Goal: Task Accomplishment & Management: Use online tool/utility

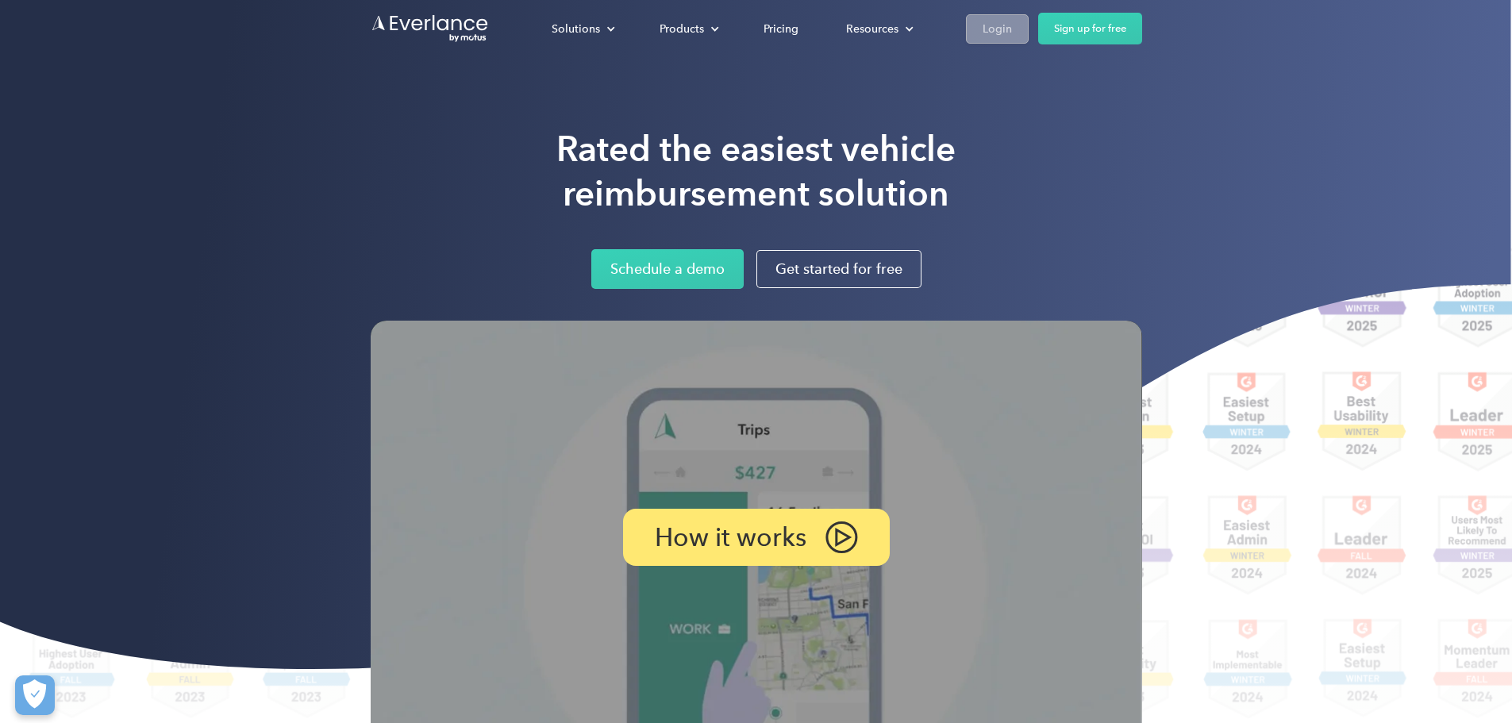
click at [1012, 29] on div "Login" at bounding box center [996, 29] width 29 height 20
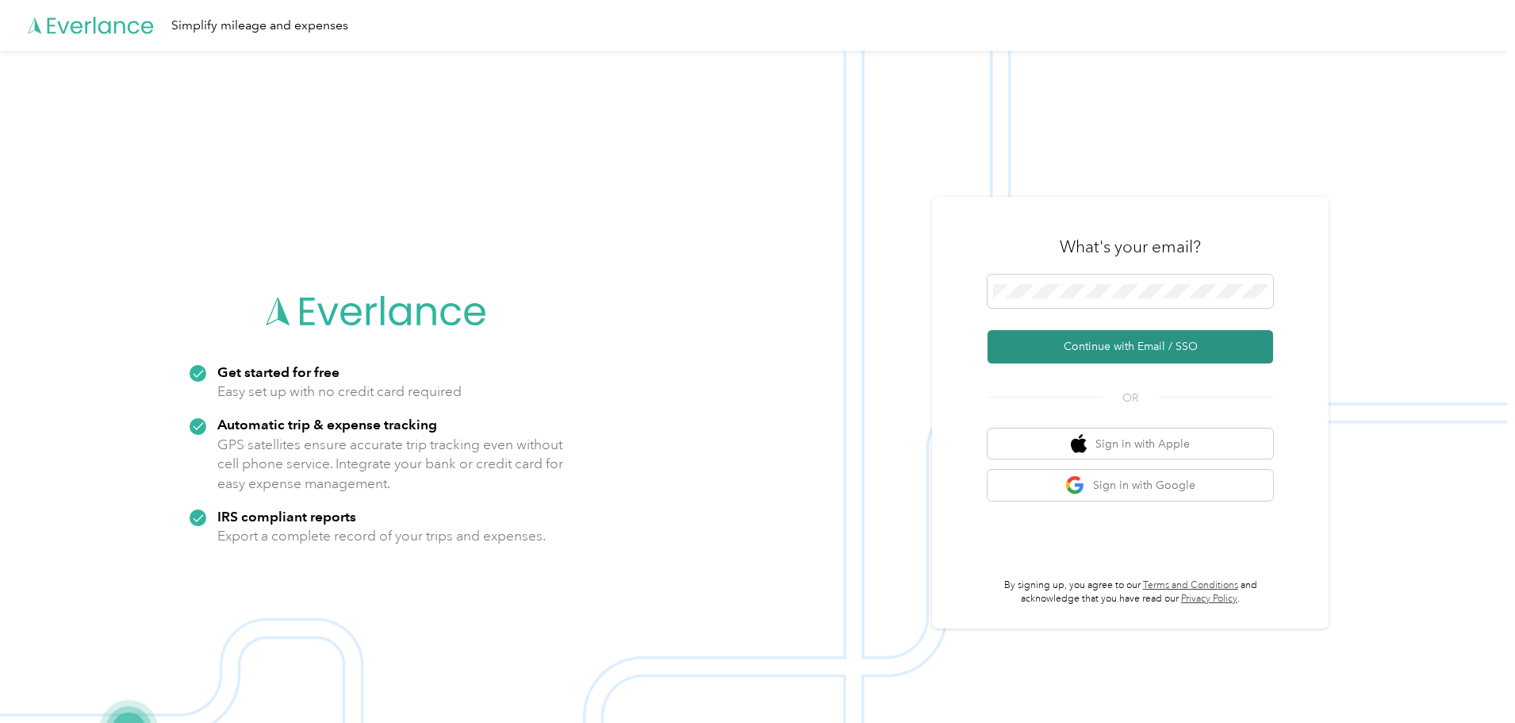
click at [1154, 346] on button "Continue with Email / SSO" at bounding box center [1131, 346] width 286 height 33
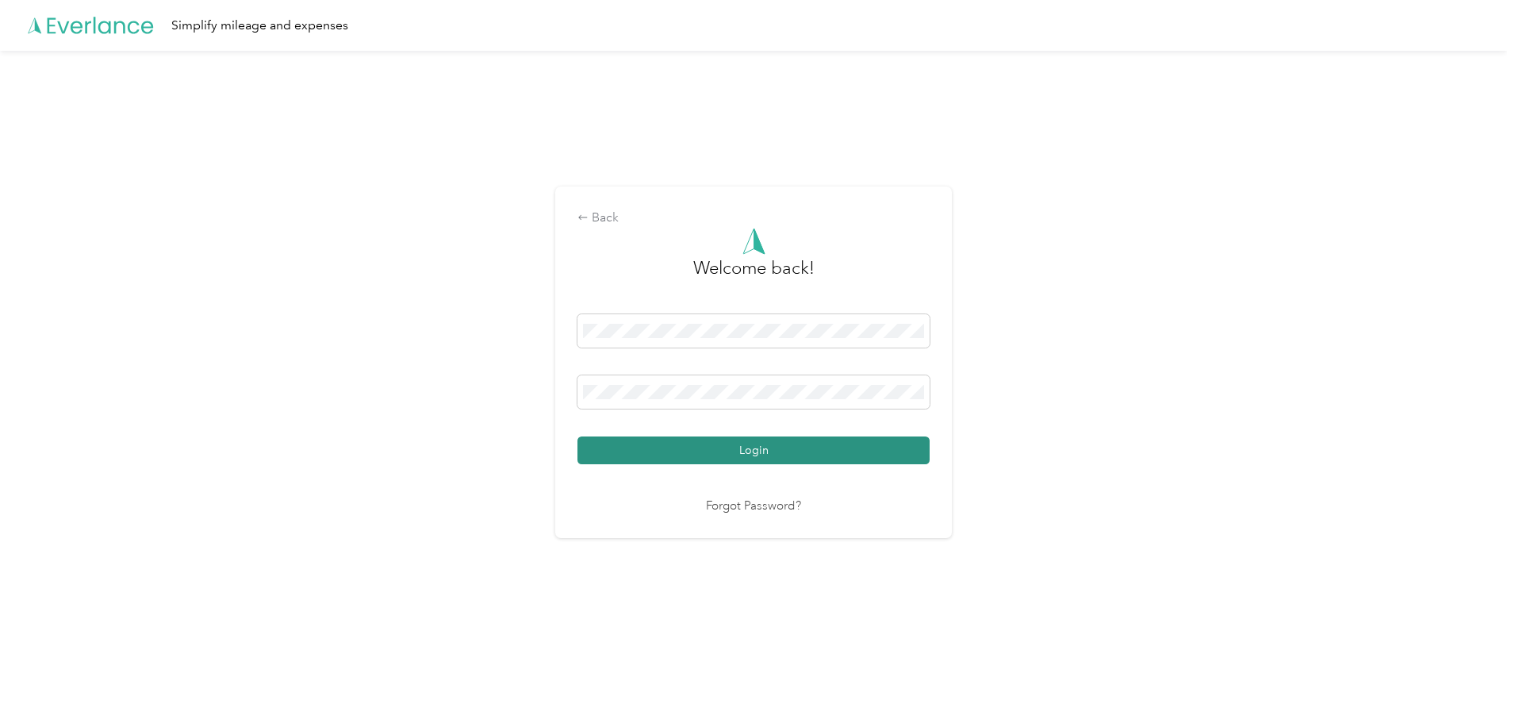
click at [852, 453] on button "Login" at bounding box center [754, 450] width 352 height 28
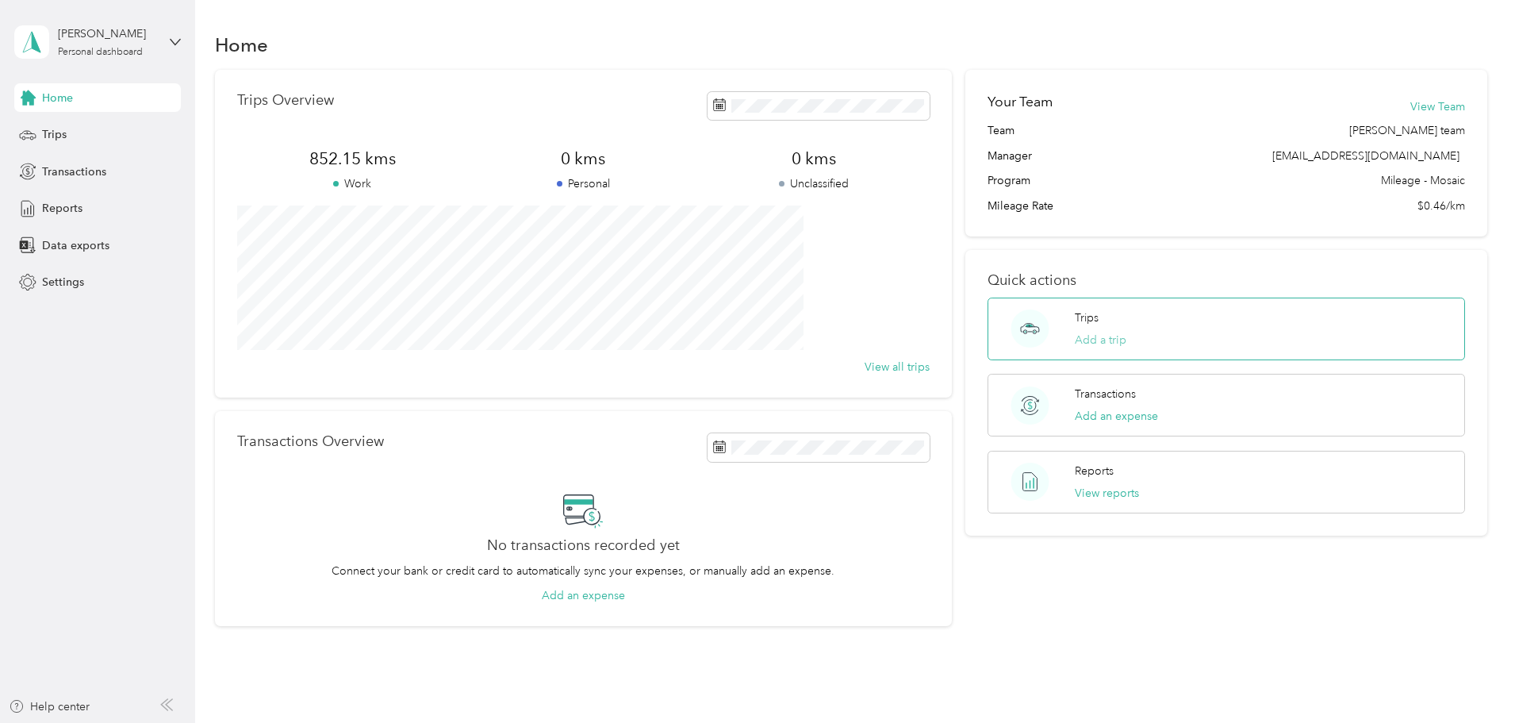
click at [1075, 334] on button "Add a trip" at bounding box center [1101, 340] width 52 height 17
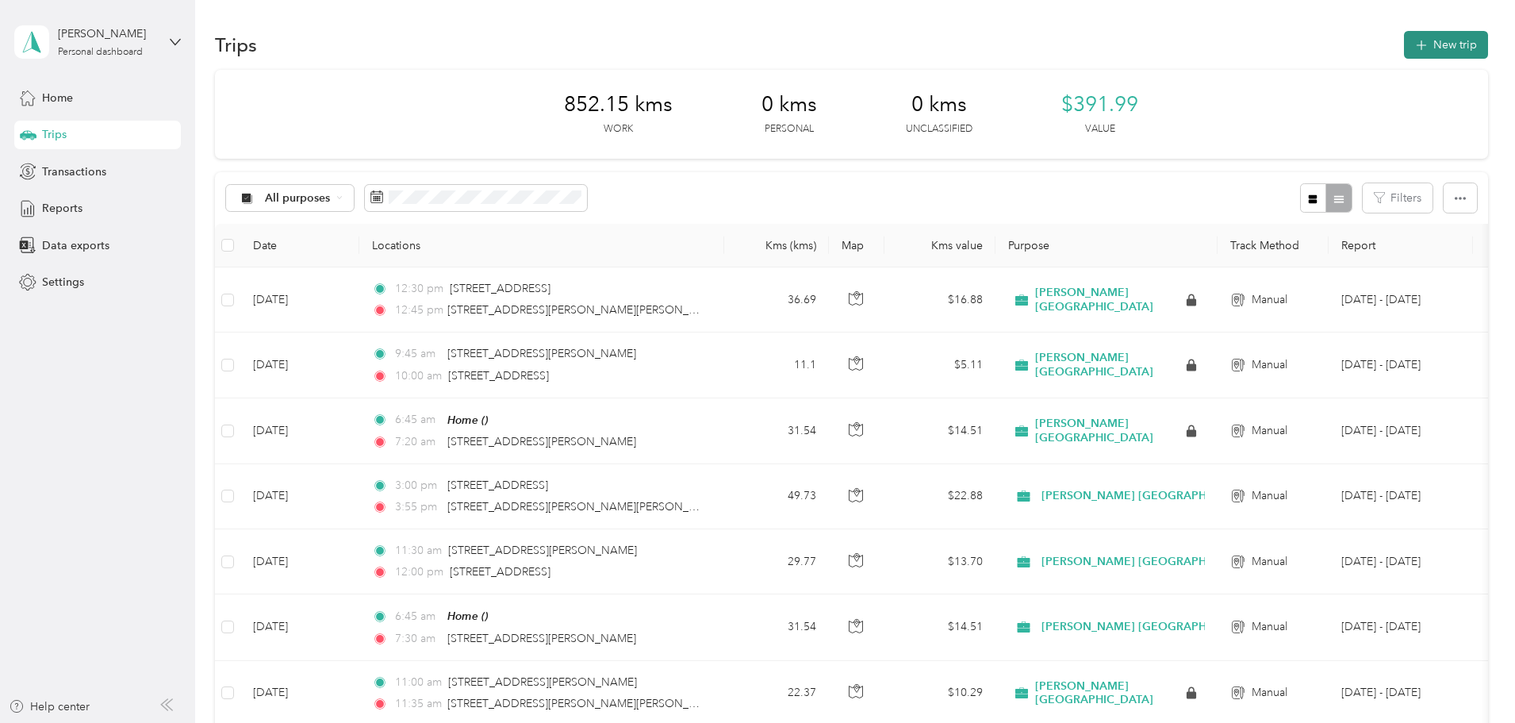
click at [1404, 51] on button "New trip" at bounding box center [1446, 45] width 84 height 28
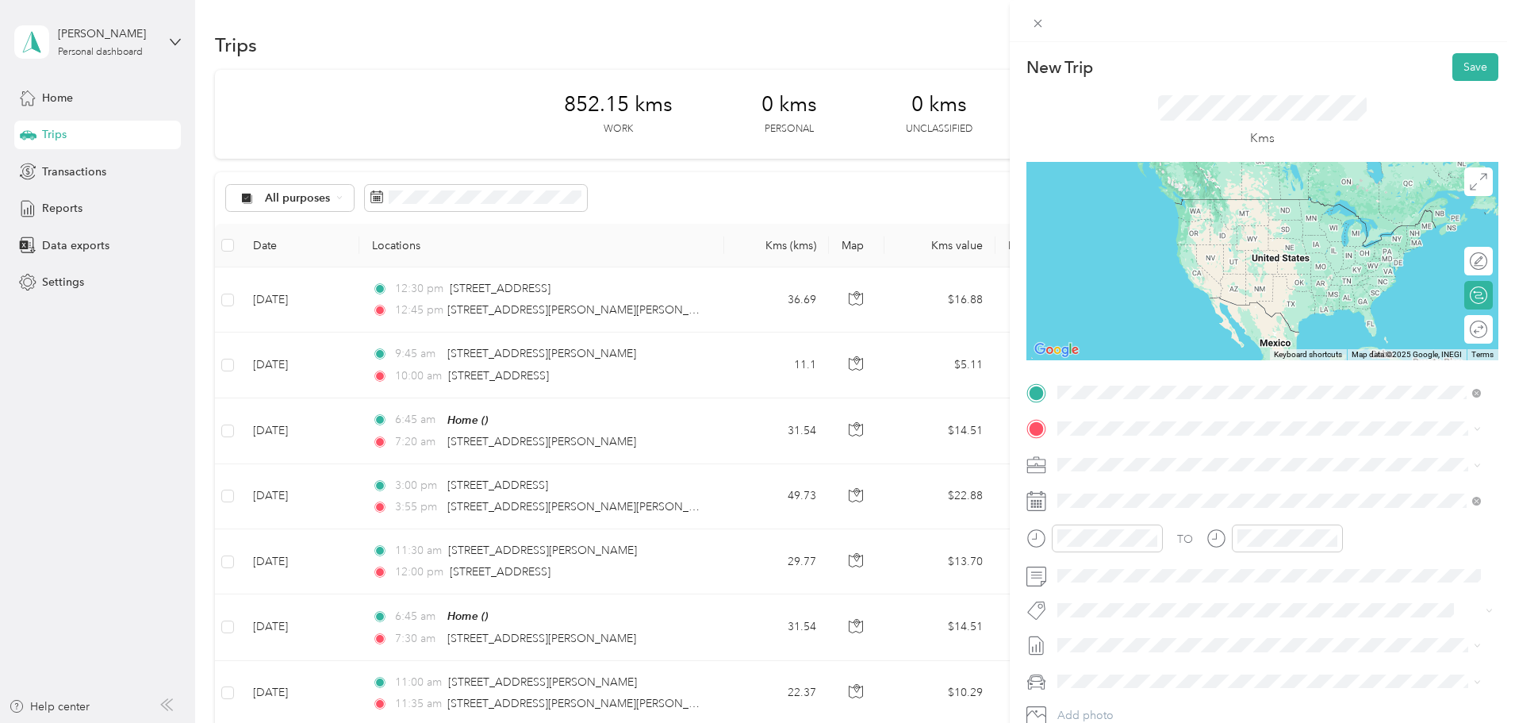
click at [1112, 445] on div "Home" at bounding box center [1269, 456] width 413 height 22
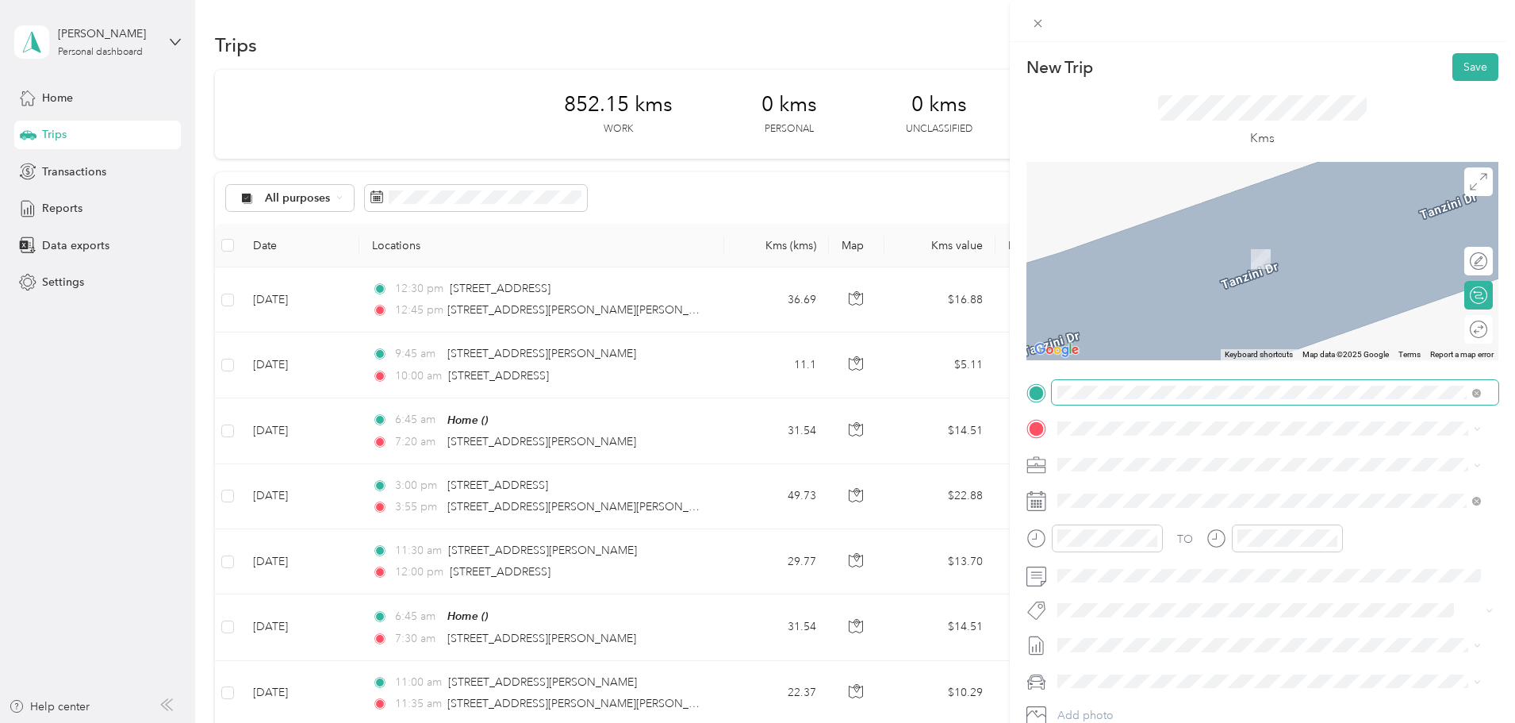
click at [1124, 402] on span at bounding box center [1275, 392] width 447 height 25
click at [1223, 493] on span "2700 Matheson Boulevard East Mississauga, Ontario L4W 4V9, Canada" at bounding box center [1182, 485] width 189 height 14
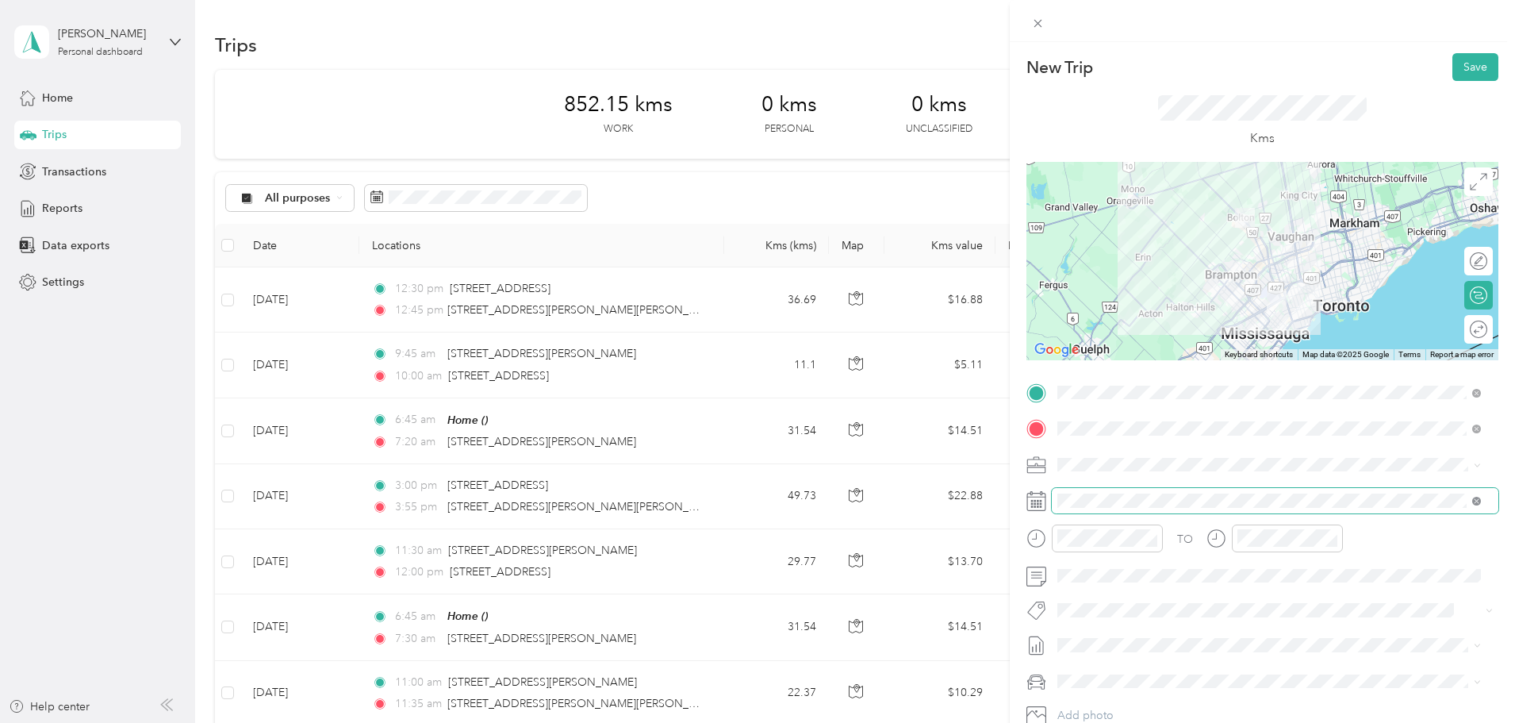
click at [1473, 500] on icon at bounding box center [1477, 501] width 9 height 9
click at [1043, 504] on icon at bounding box center [1037, 501] width 20 height 20
click at [1041, 504] on rect at bounding box center [1041, 504] width 2 height 2
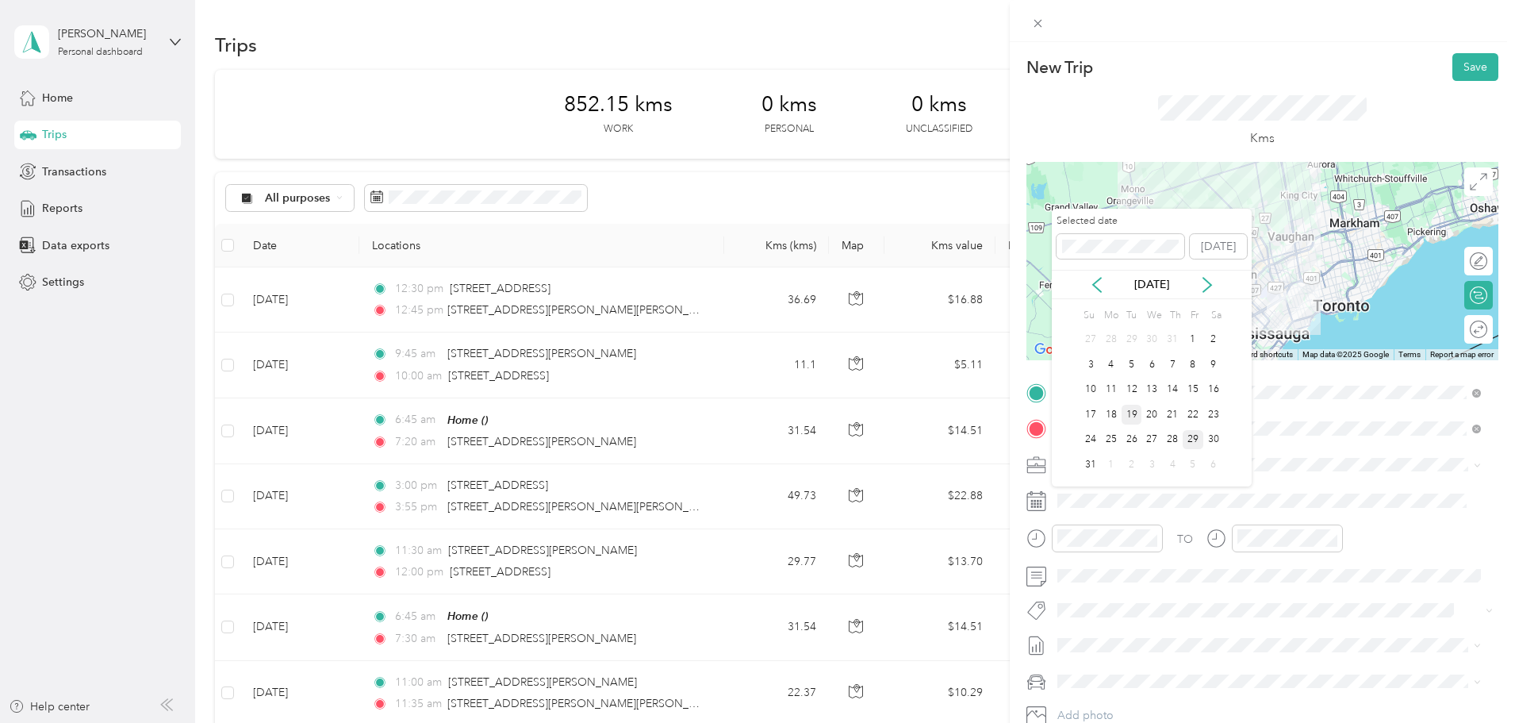
click at [1135, 410] on div "19" at bounding box center [1132, 415] width 21 height 20
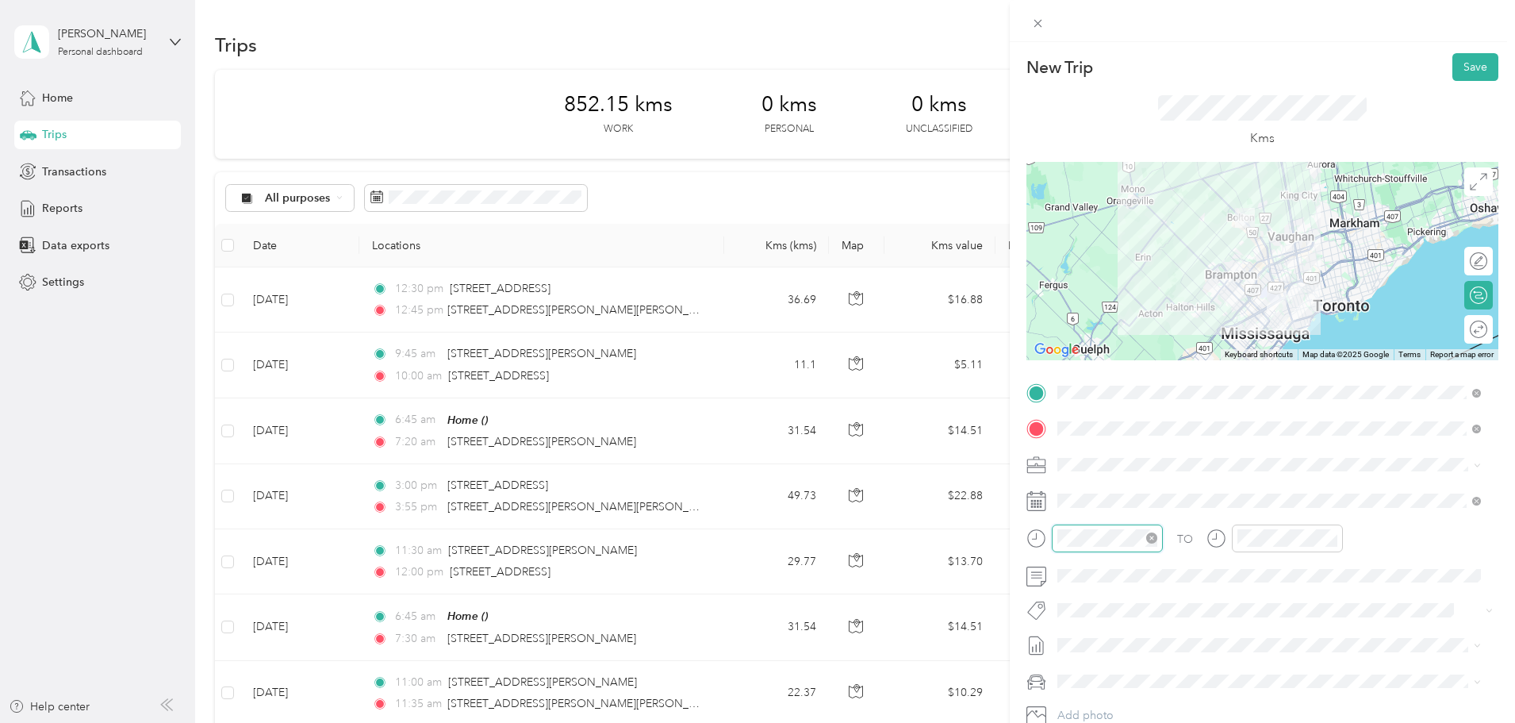
click at [1054, 535] on div at bounding box center [1107, 538] width 111 height 28
click at [1226, 534] on div at bounding box center [1275, 538] width 136 height 28
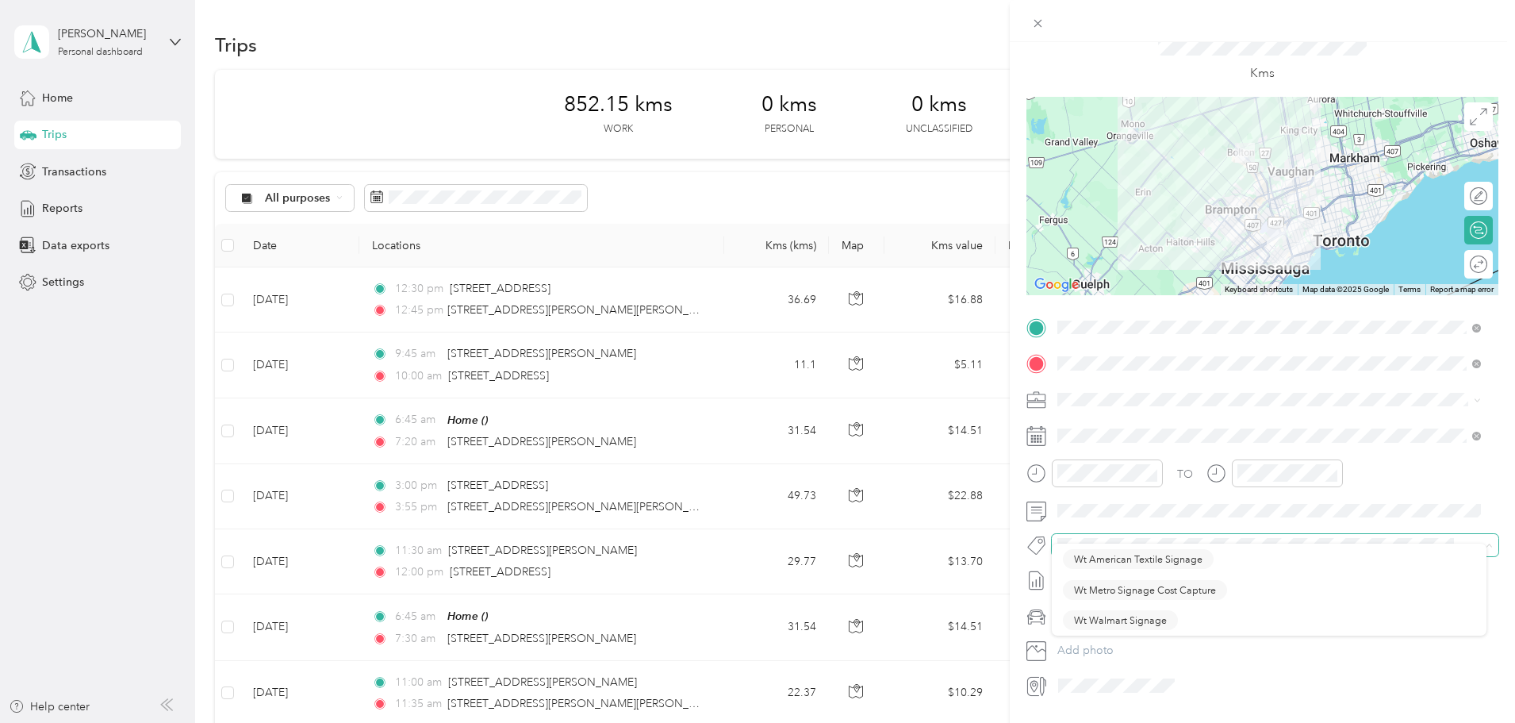
scroll to position [79, 0]
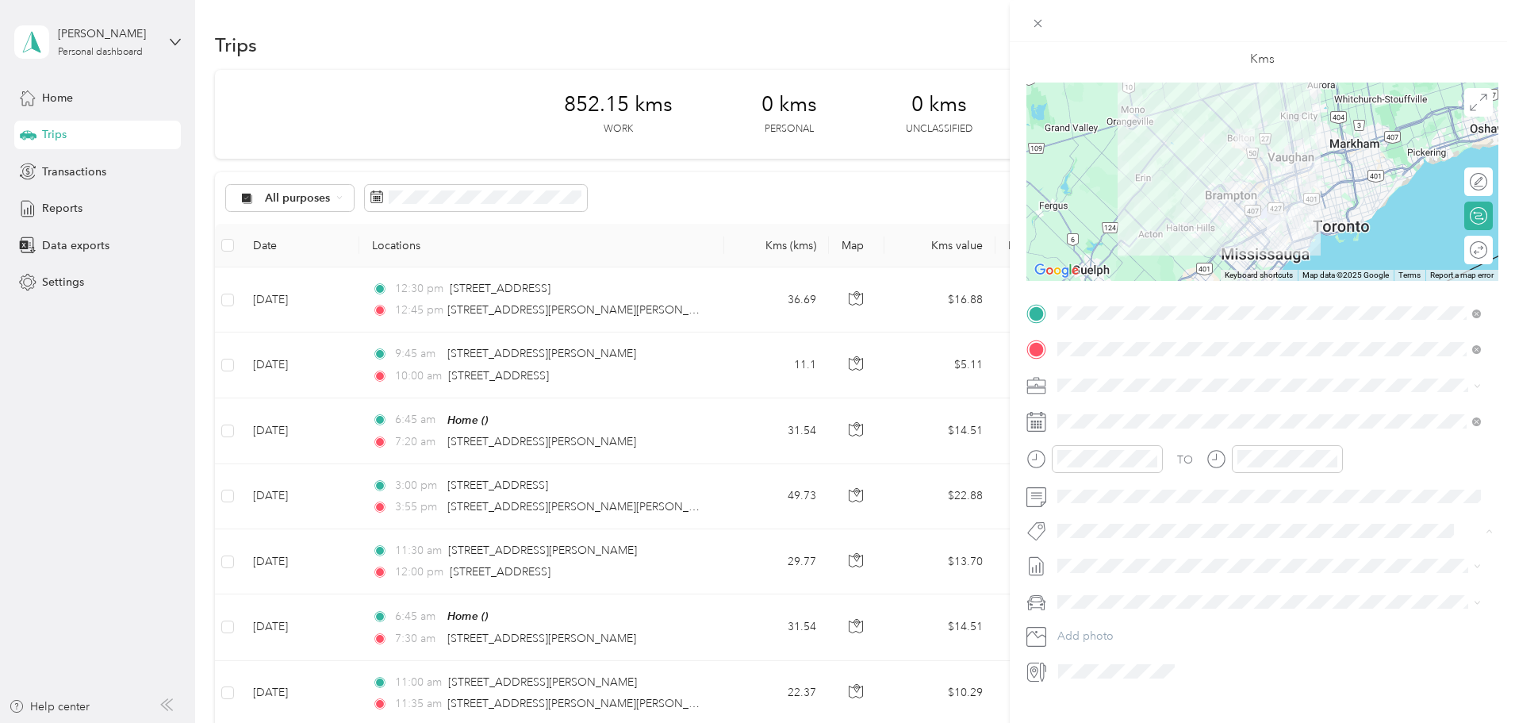
click at [1126, 617] on span "Wt Walmart Signage" at bounding box center [1120, 620] width 93 height 14
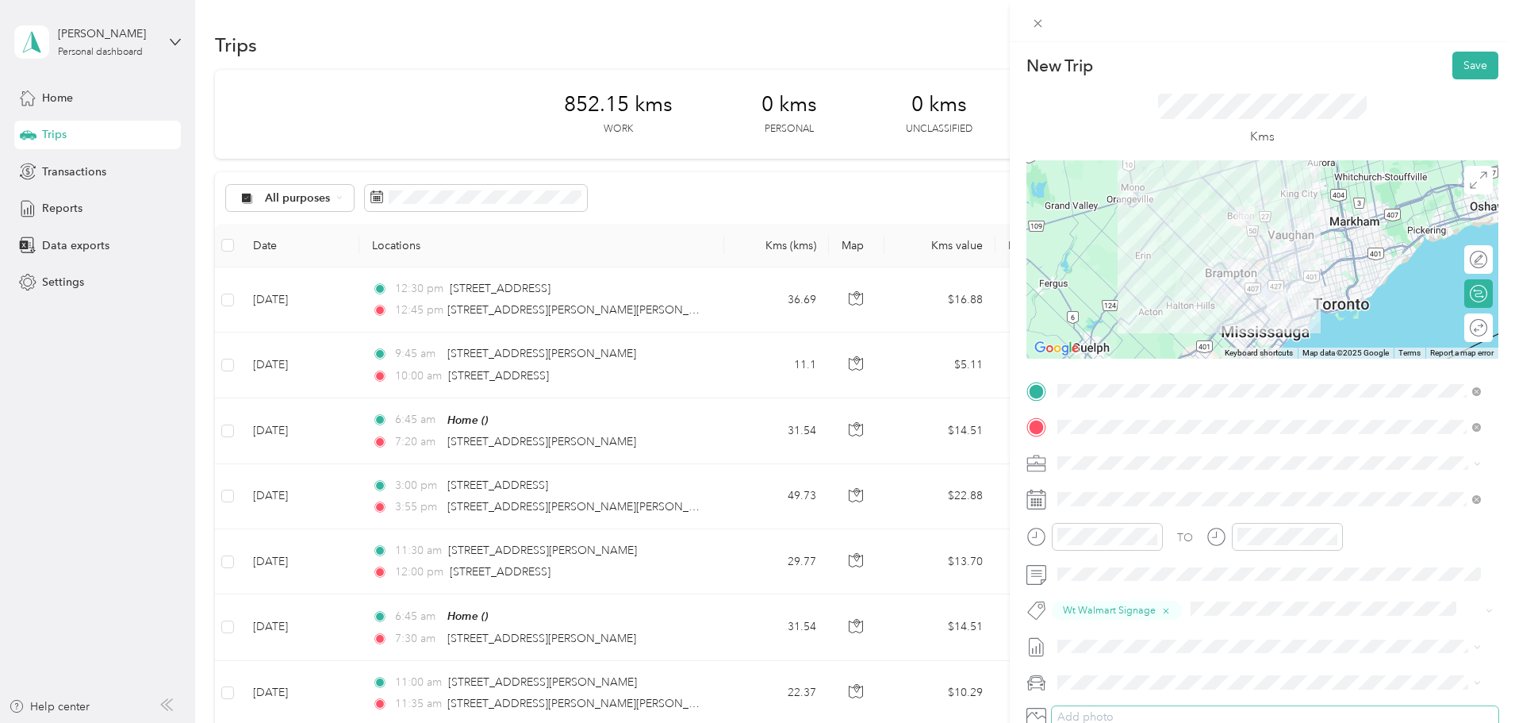
scroll to position [0, 0]
click at [1472, 75] on button "Save" at bounding box center [1476, 67] width 46 height 28
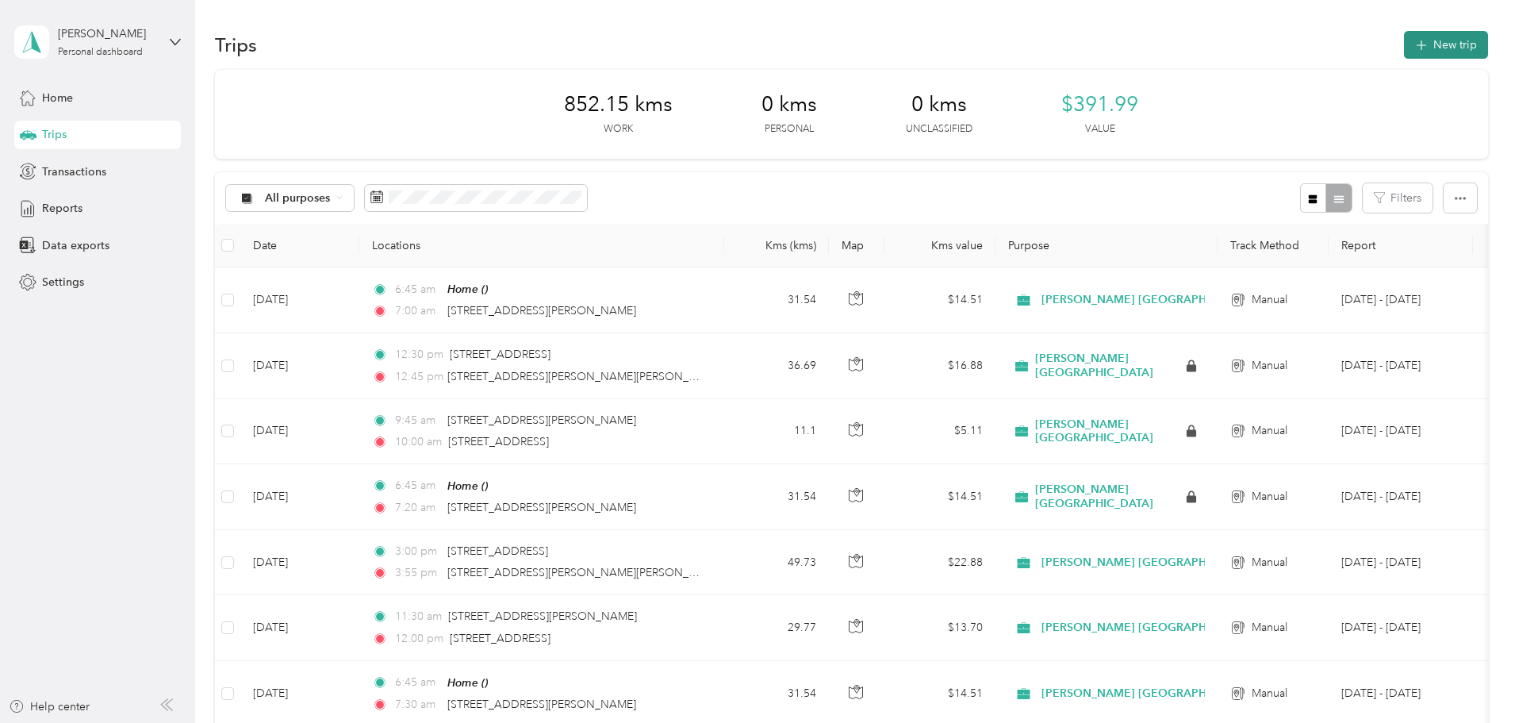
click at [1404, 51] on button "New trip" at bounding box center [1446, 45] width 84 height 28
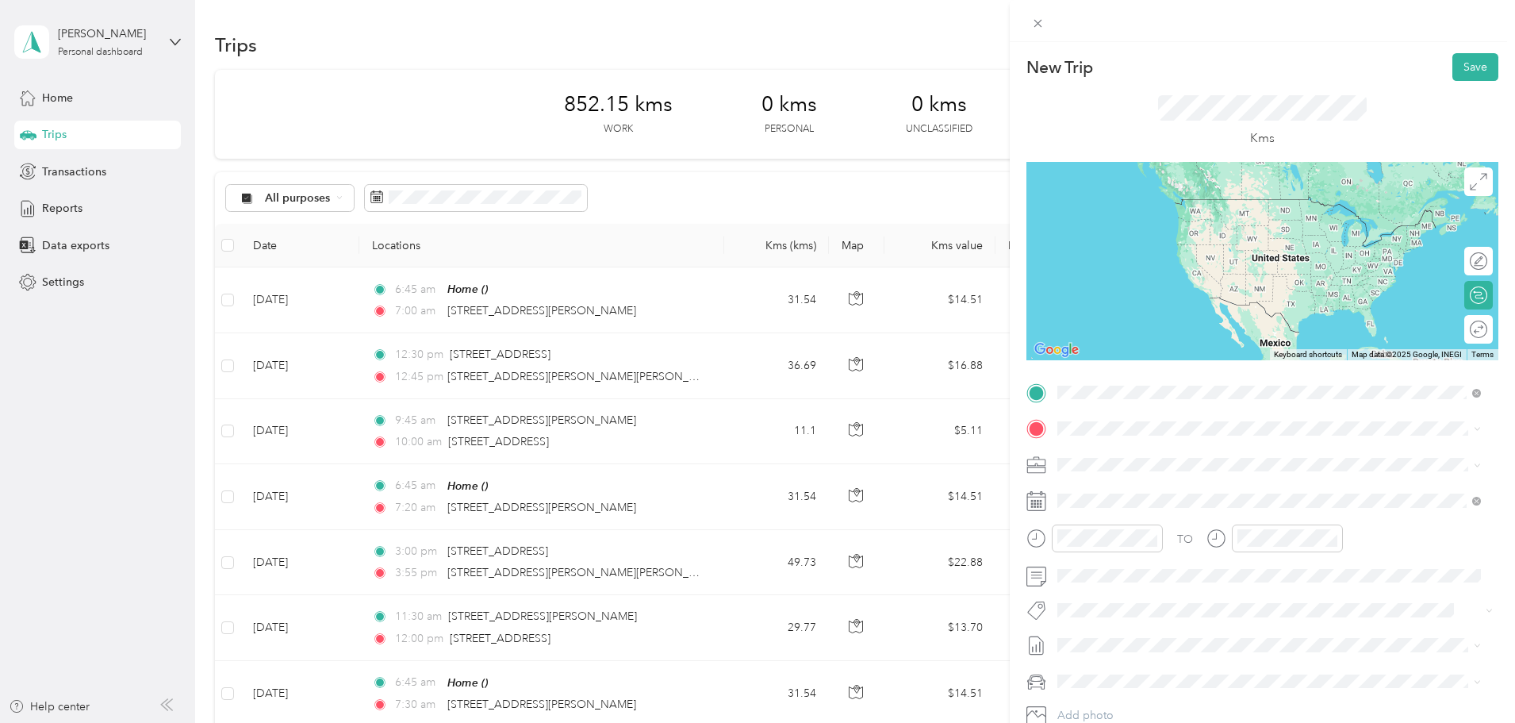
click at [1160, 450] on span "2700 Matheson Boulevard East Mississauga, Ontario L4W 4V9, Canada" at bounding box center [1182, 450] width 189 height 14
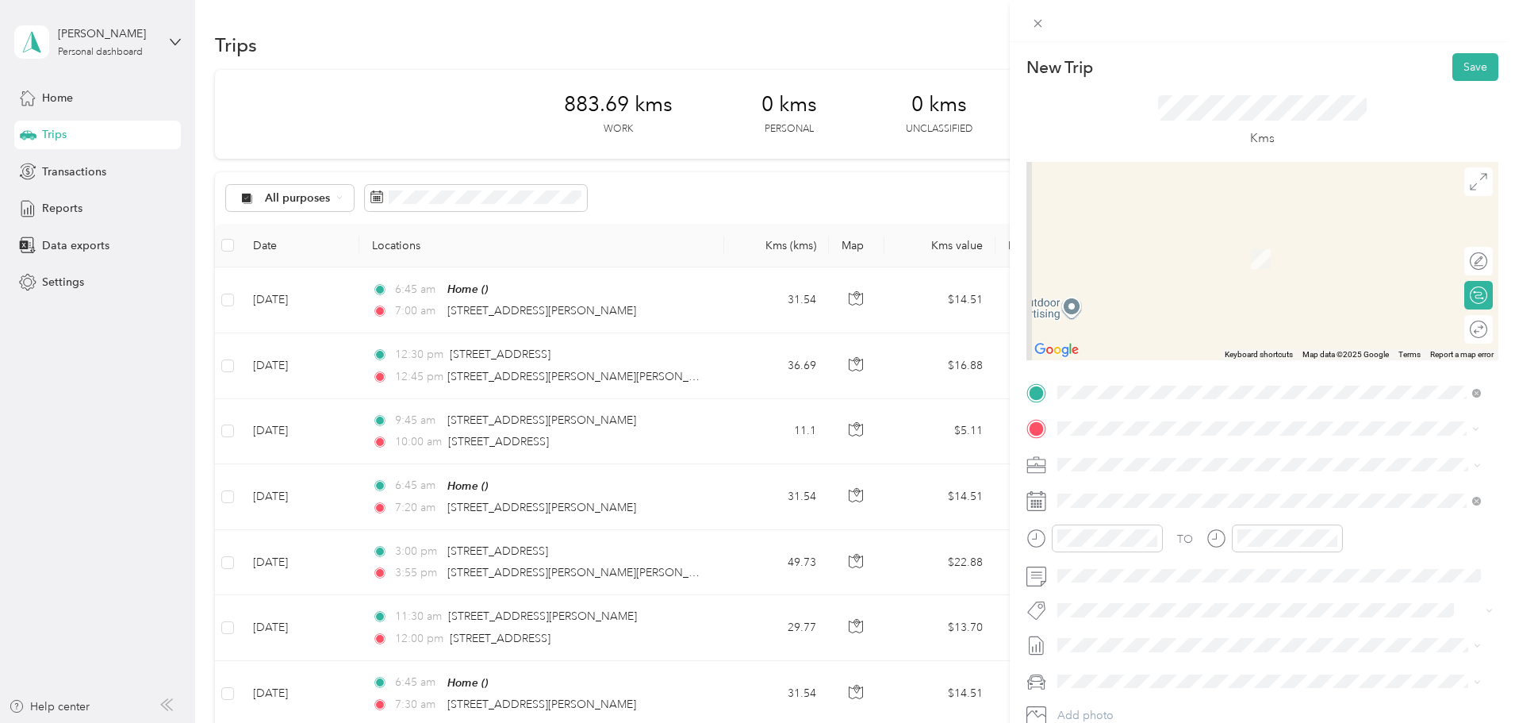
click at [1140, 486] on span "800 Matheson Boulevard West Mississauga, Ontario L5V 0B4, Canada" at bounding box center [1182, 485] width 189 height 14
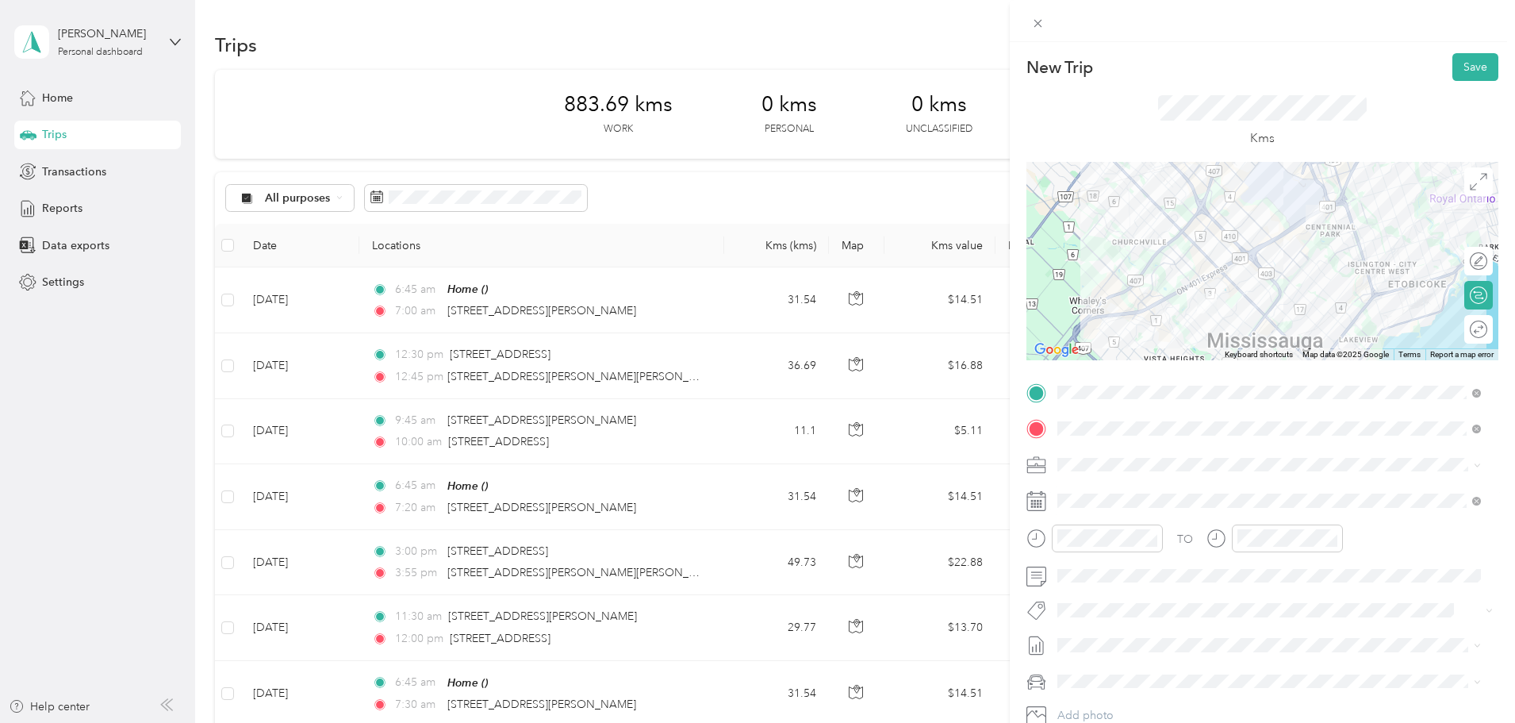
click at [1036, 503] on rect at bounding box center [1036, 504] width 2 height 2
click at [1039, 501] on icon at bounding box center [1037, 501] width 20 height 20
click at [1035, 501] on rect at bounding box center [1036, 501] width 2 height 2
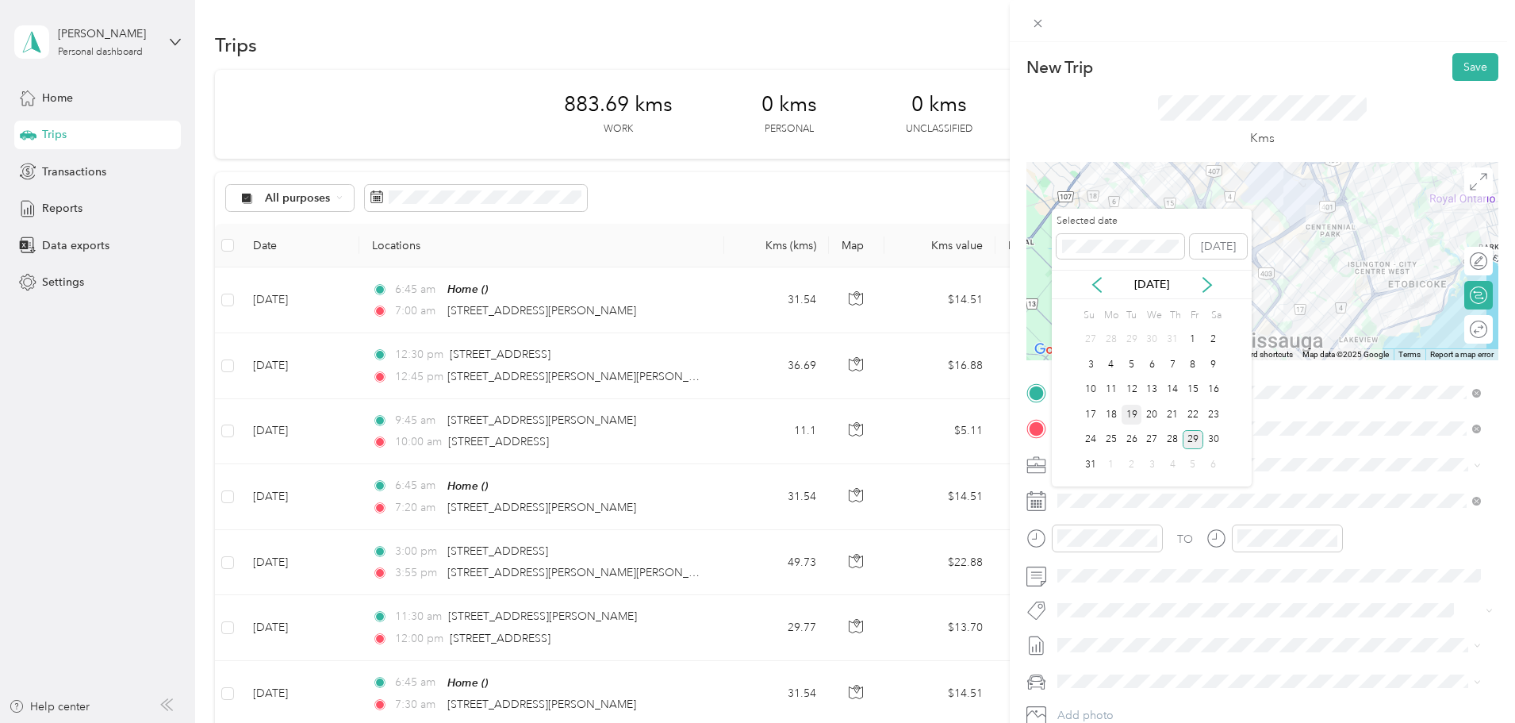
click at [1129, 416] on div "19" at bounding box center [1132, 415] width 21 height 20
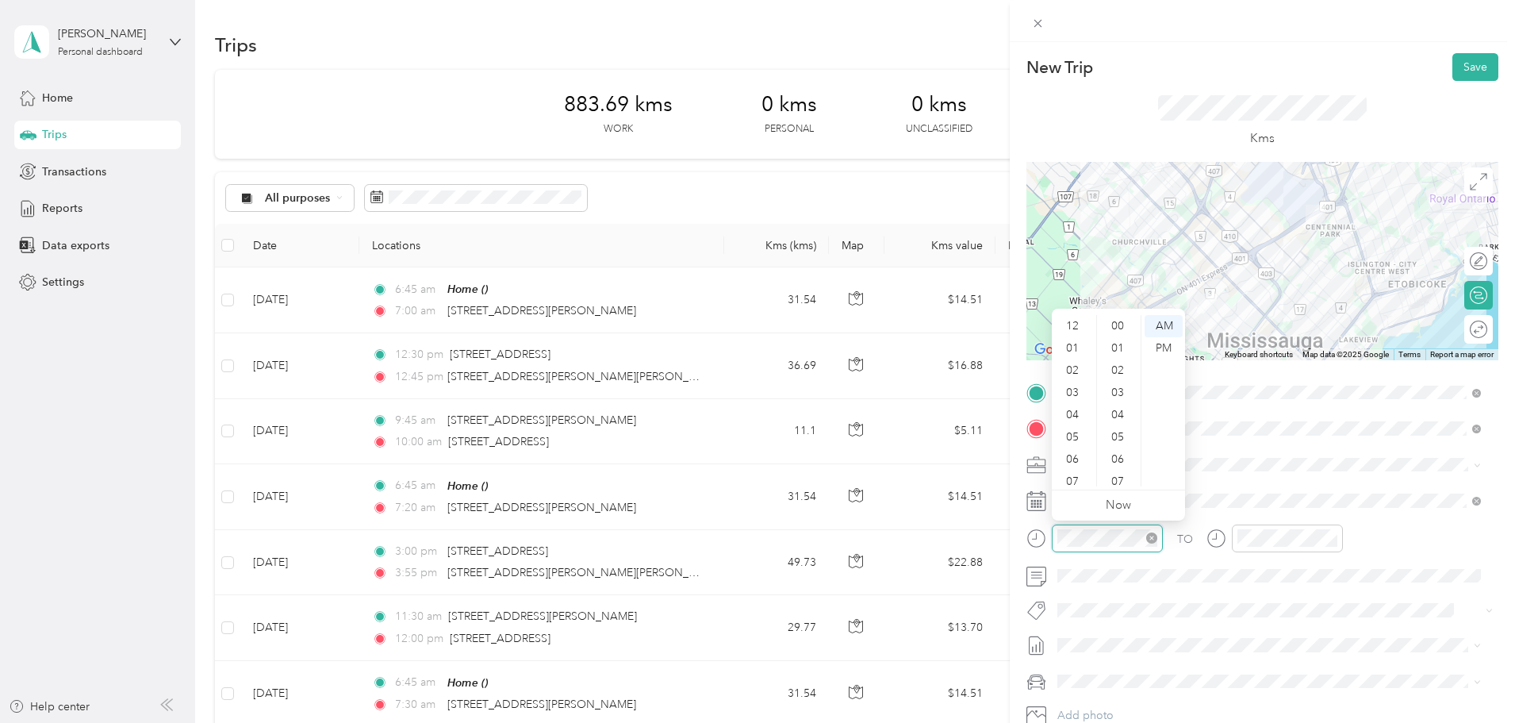
scroll to position [95, 0]
click at [1048, 540] on div at bounding box center [1095, 538] width 136 height 28
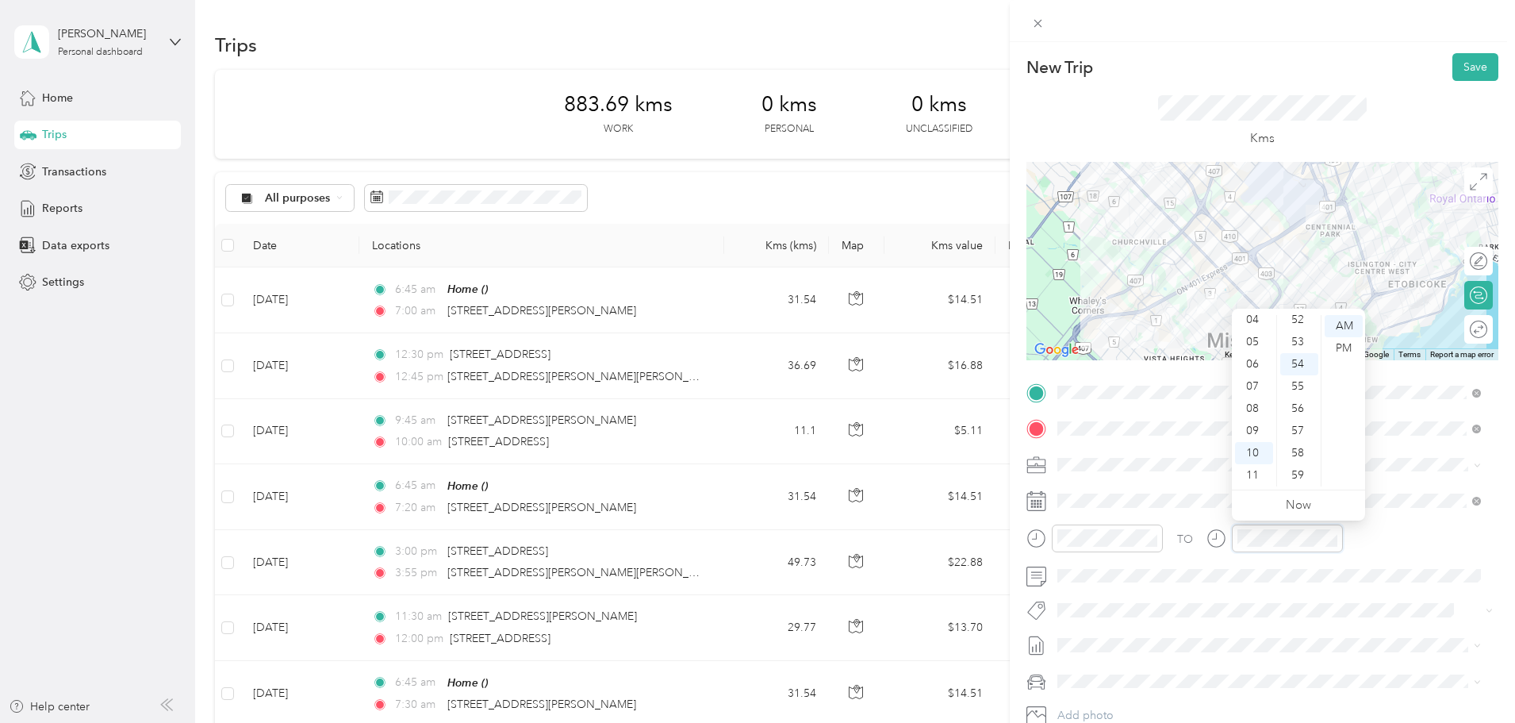
click at [1210, 536] on div at bounding box center [1275, 538] width 136 height 28
click at [1108, 699] on span "Wt Walmart Signage" at bounding box center [1120, 700] width 93 height 14
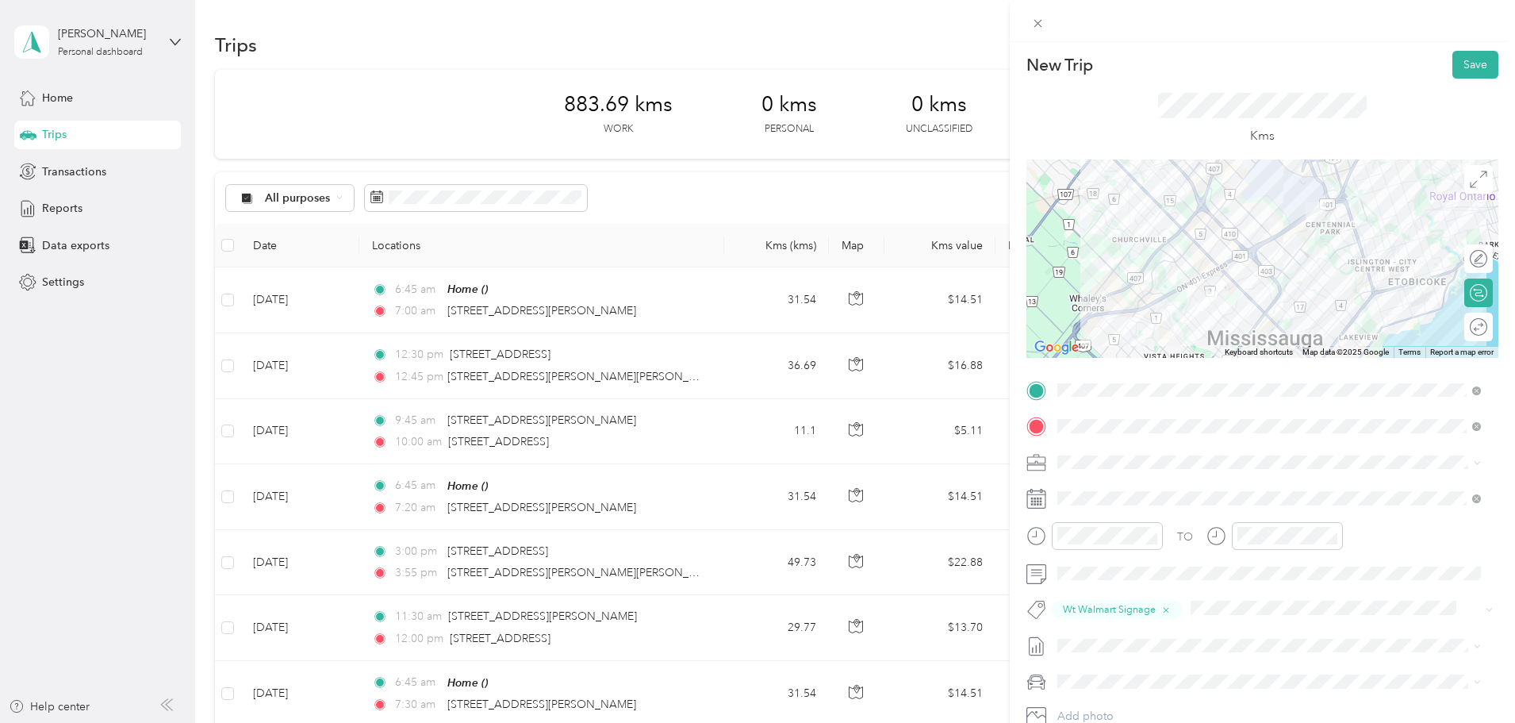
scroll to position [0, 0]
click at [1461, 71] on button "Save" at bounding box center [1476, 67] width 46 height 28
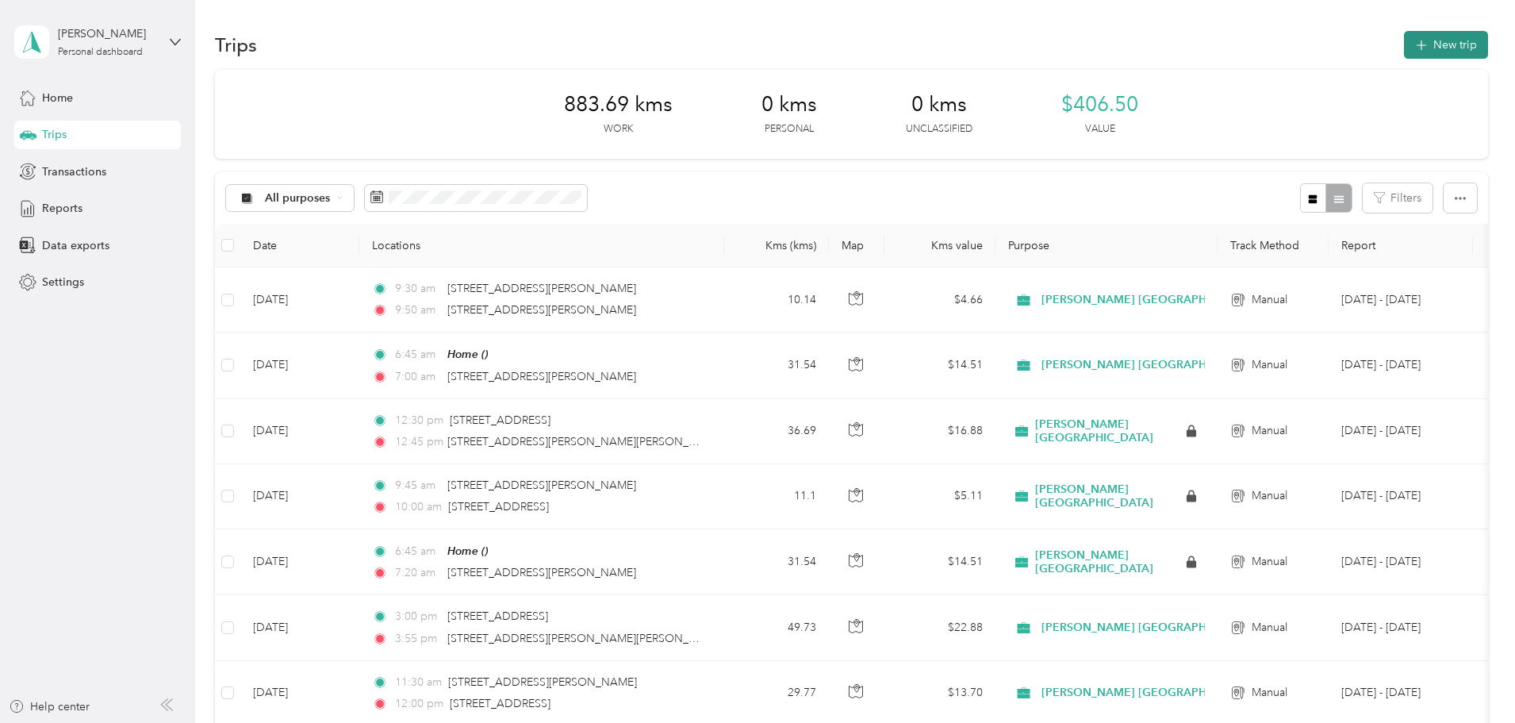
click at [1404, 46] on button "New trip" at bounding box center [1446, 45] width 84 height 28
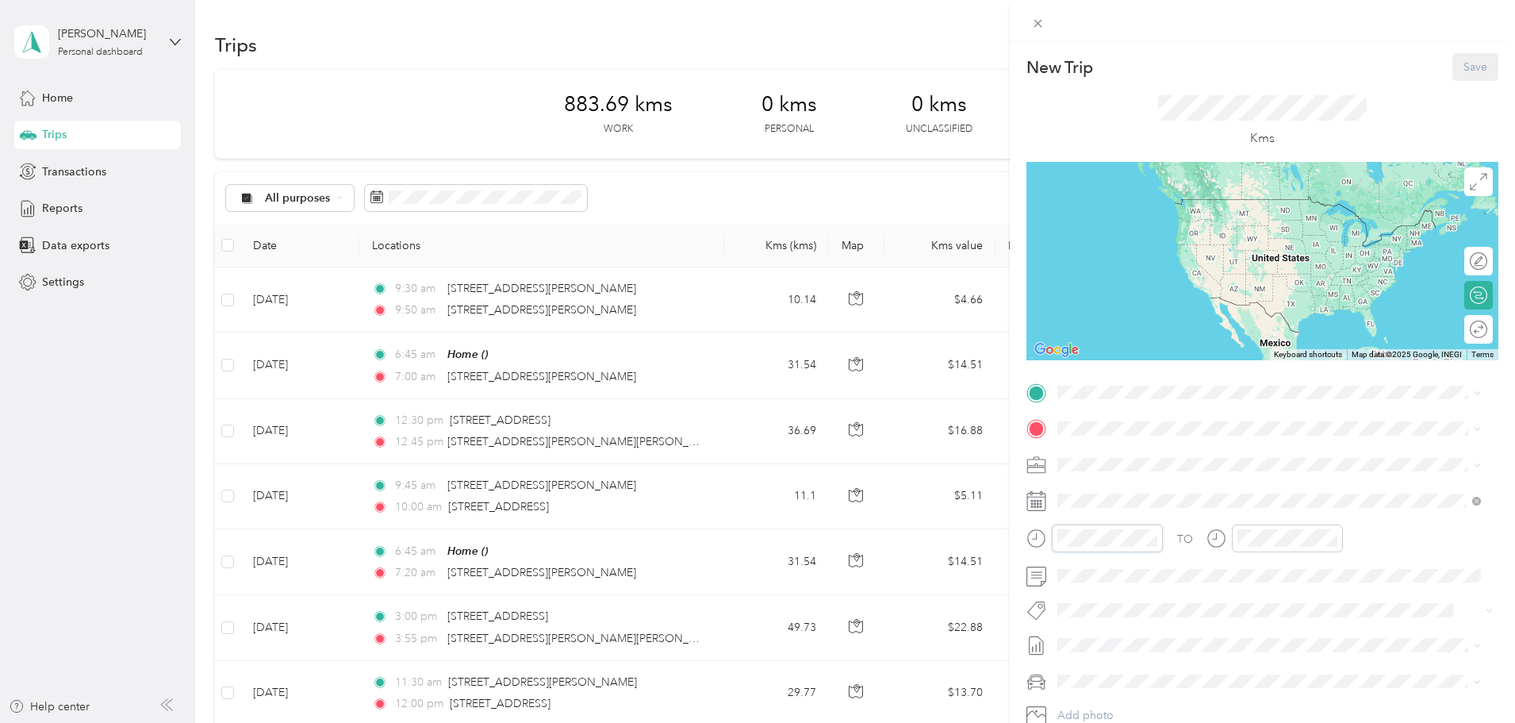
click at [997, 542] on div "New Trip Save This trip cannot be edited because it is either under review, app…" at bounding box center [757, 361] width 1515 height 723
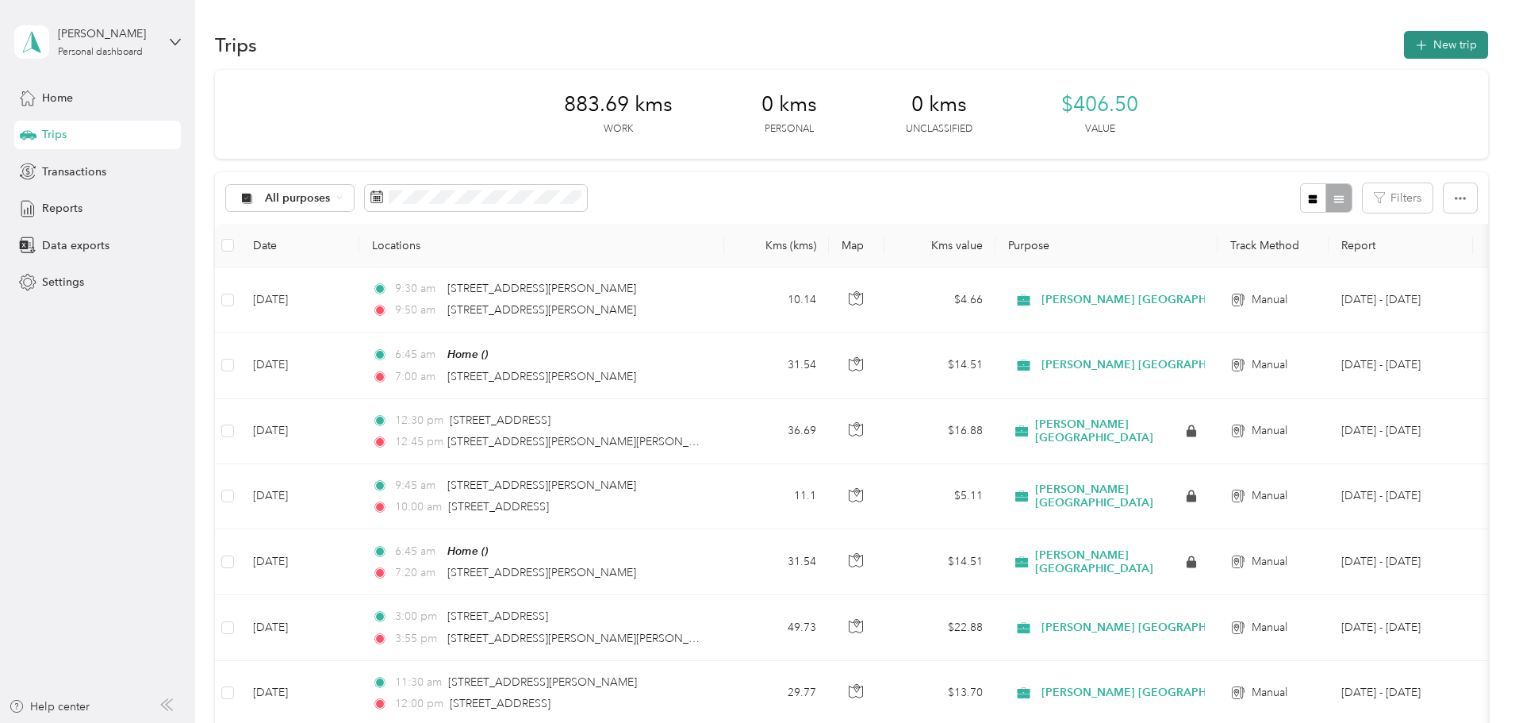
click at [1404, 50] on button "New trip" at bounding box center [1446, 45] width 84 height 28
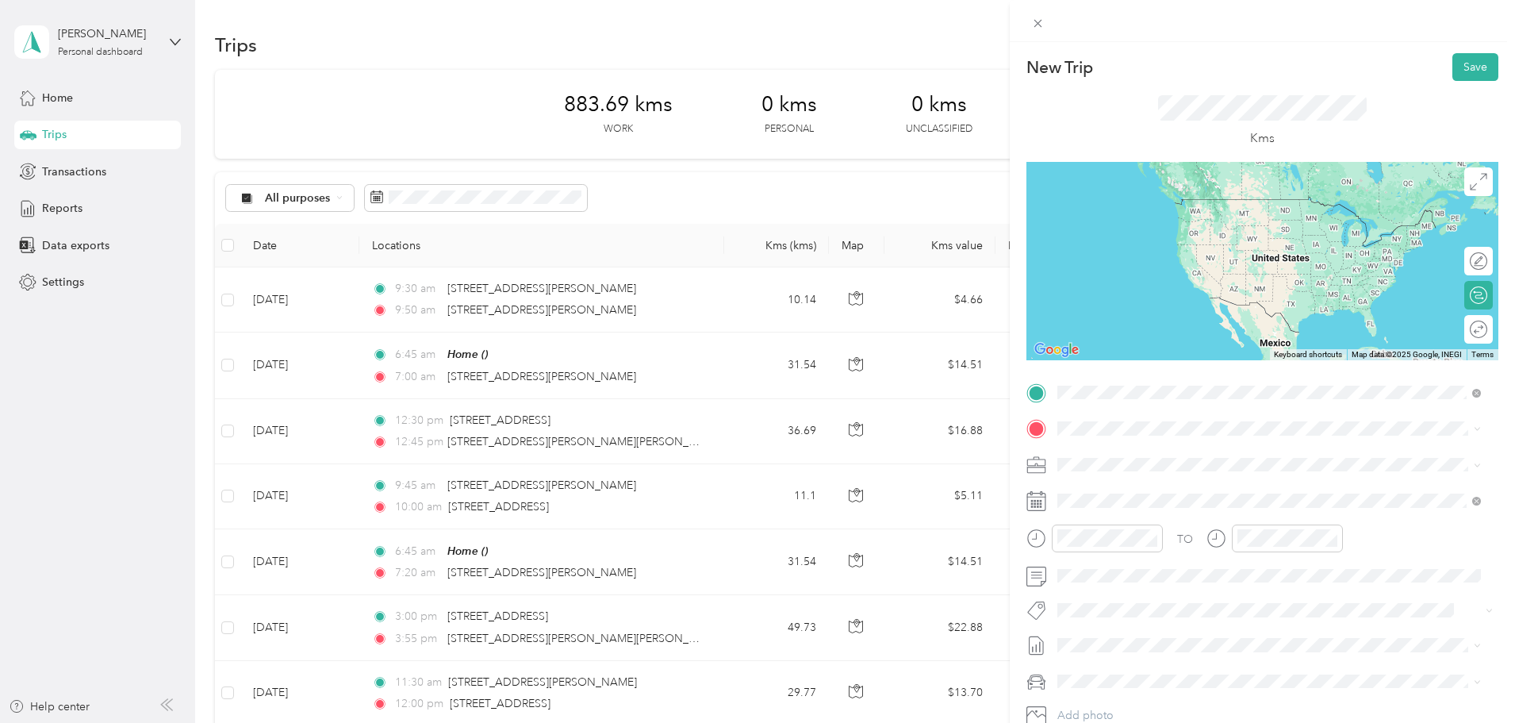
click at [1129, 448] on span "800 Matheson Boulevard West Mississauga, Ontario L5V 0B4, Canada" at bounding box center [1182, 450] width 189 height 14
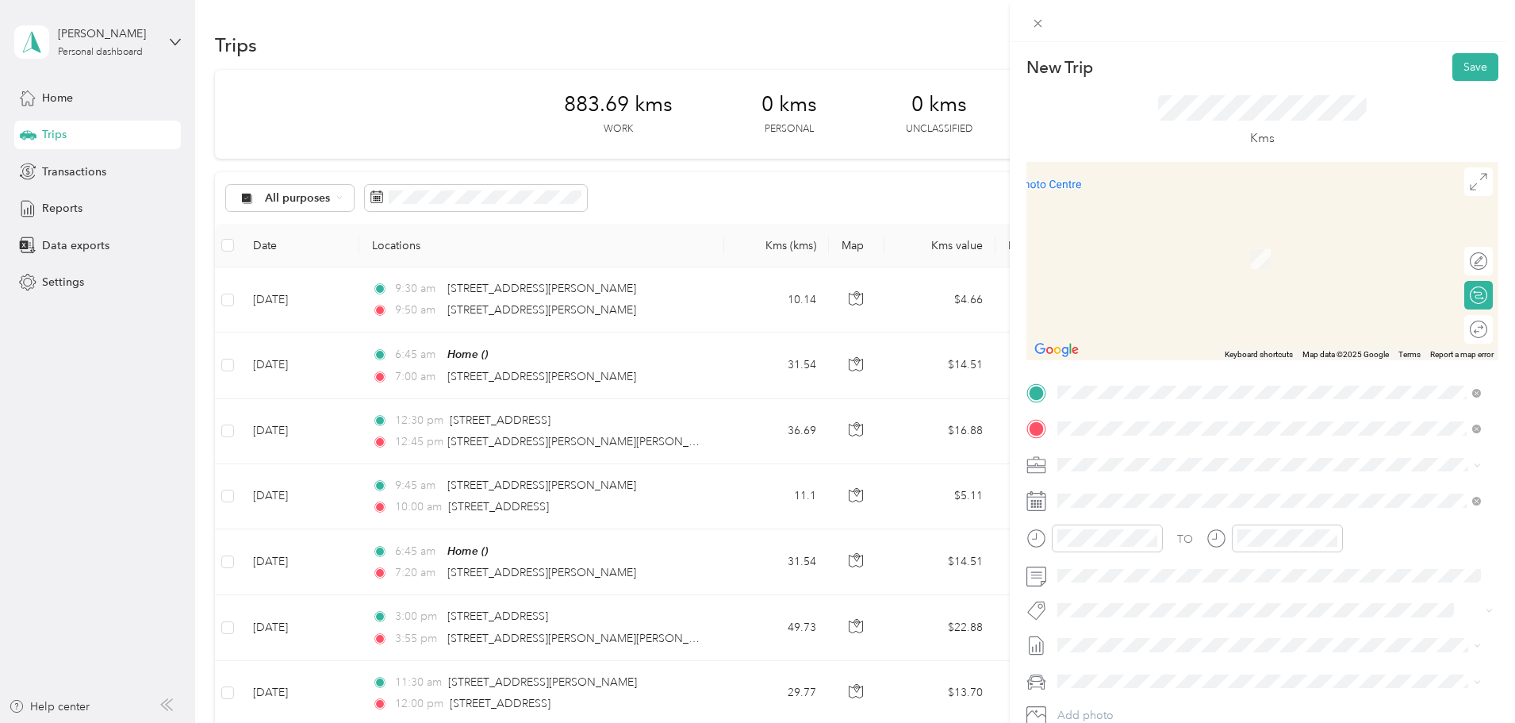
click at [1169, 490] on span "2700 Matheson Boulevard East Mississauga, Ontario L4W 4V9, Canada" at bounding box center [1182, 485] width 189 height 14
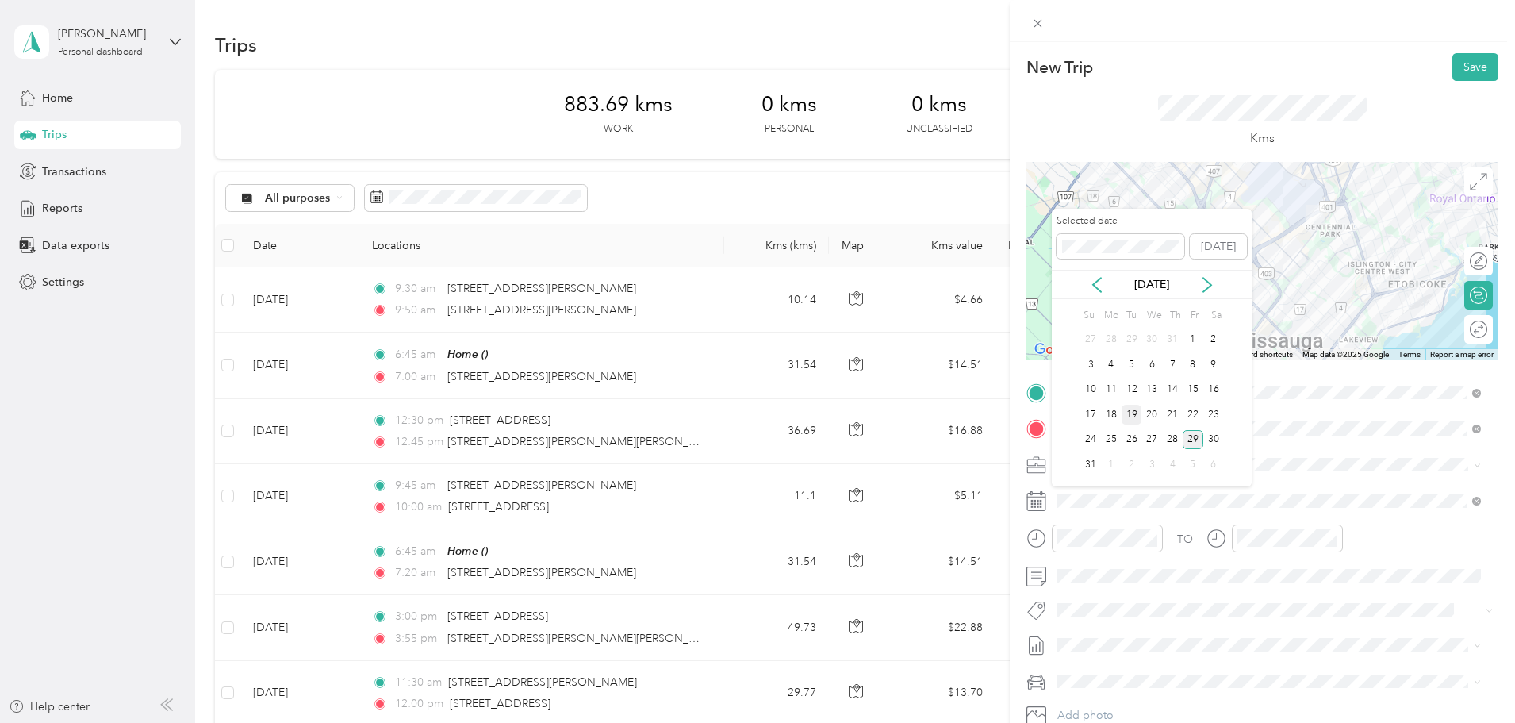
click at [1130, 417] on div "19" at bounding box center [1132, 415] width 21 height 20
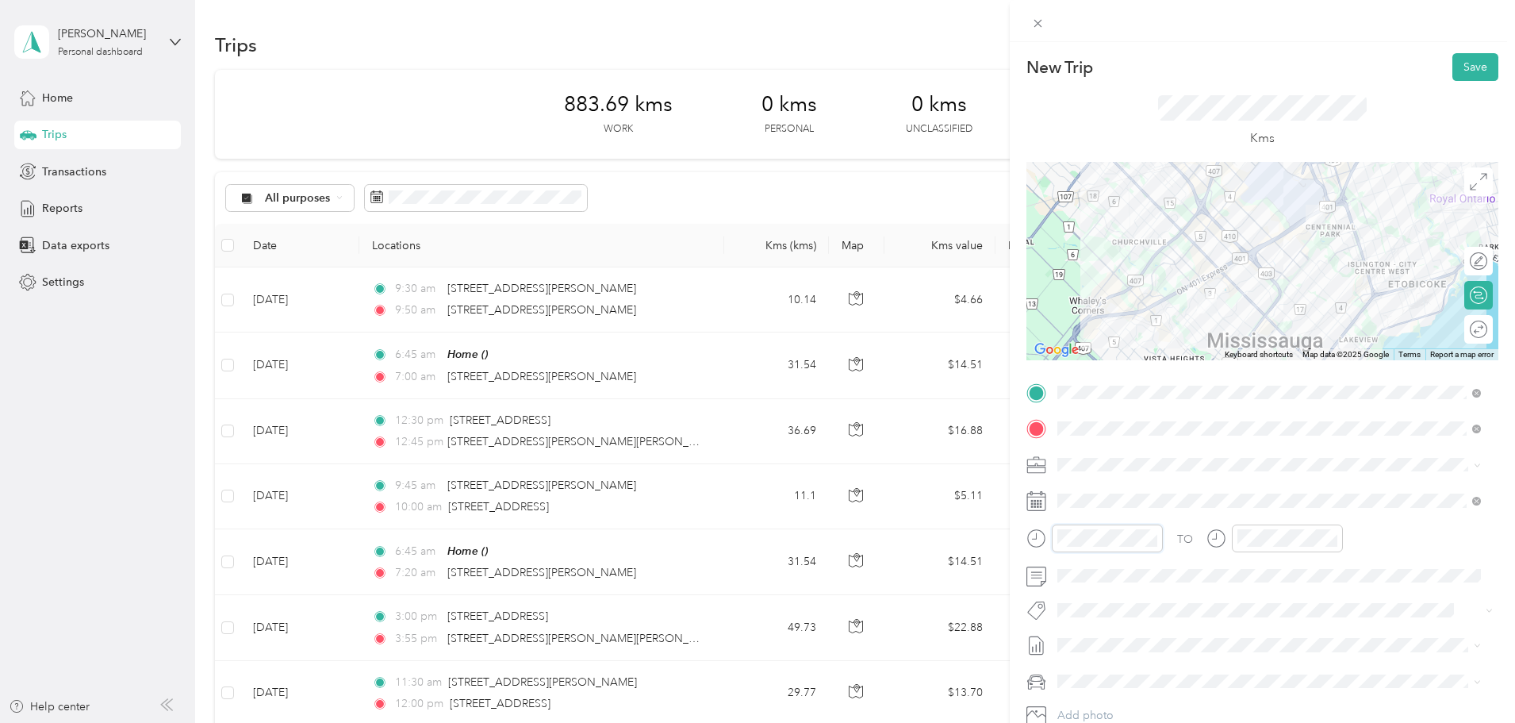
click at [1007, 537] on div "New Trip Save This trip cannot be edited because it is either under review, app…" at bounding box center [757, 361] width 1515 height 723
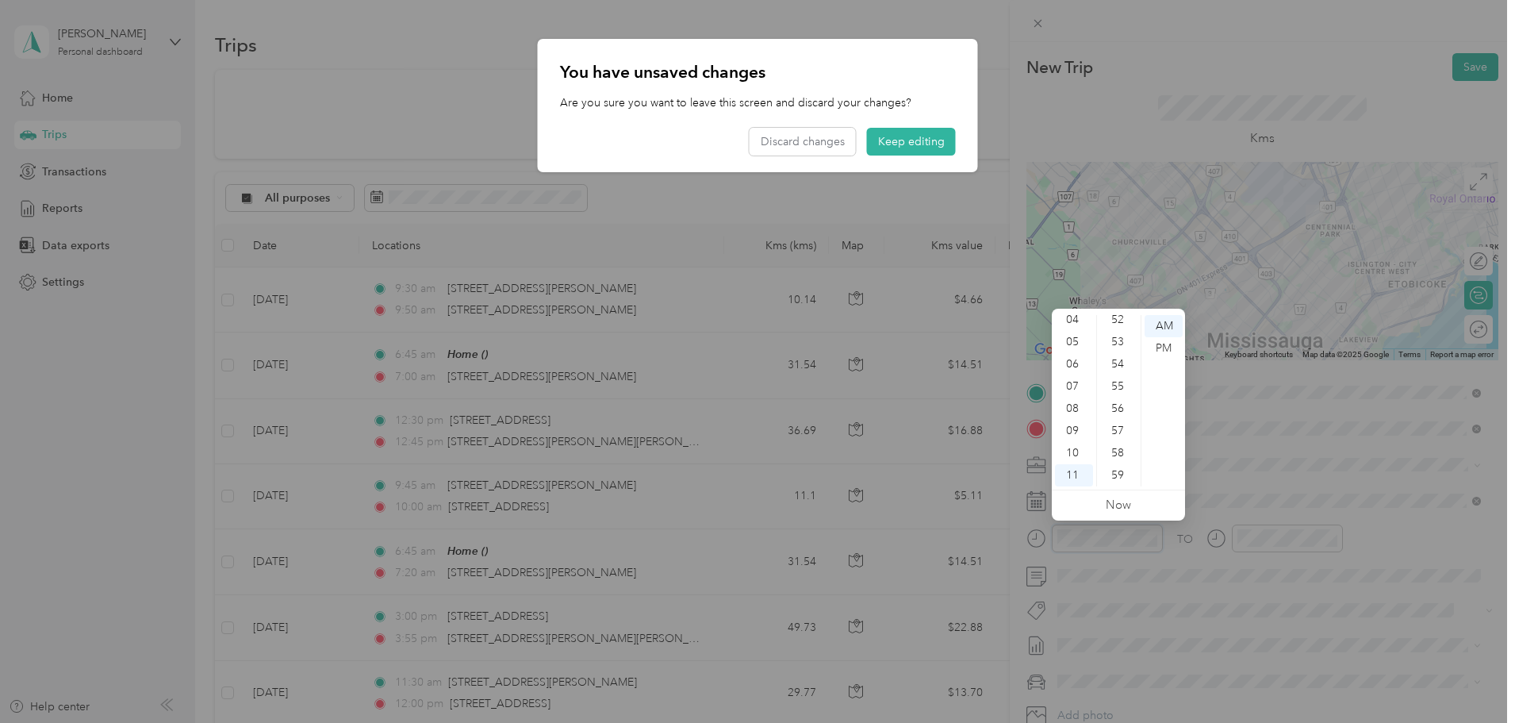
scroll to position [666, 0]
click at [1313, 532] on div at bounding box center [757, 361] width 1515 height 723
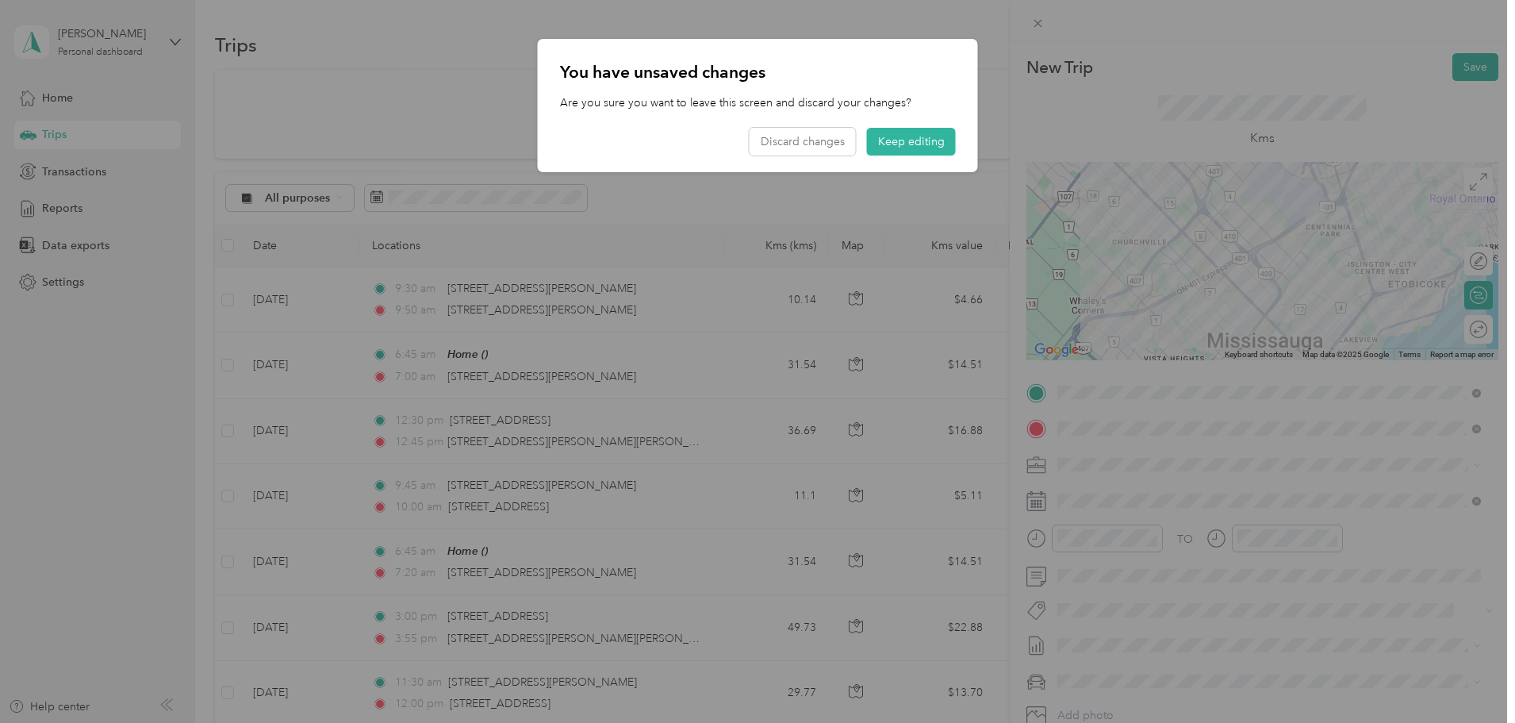
click at [1304, 537] on div at bounding box center [757, 361] width 1515 height 723
click at [1285, 540] on div at bounding box center [757, 361] width 1515 height 723
click at [1256, 539] on div at bounding box center [757, 361] width 1515 height 723
click at [900, 149] on button "Keep editing" at bounding box center [911, 142] width 89 height 28
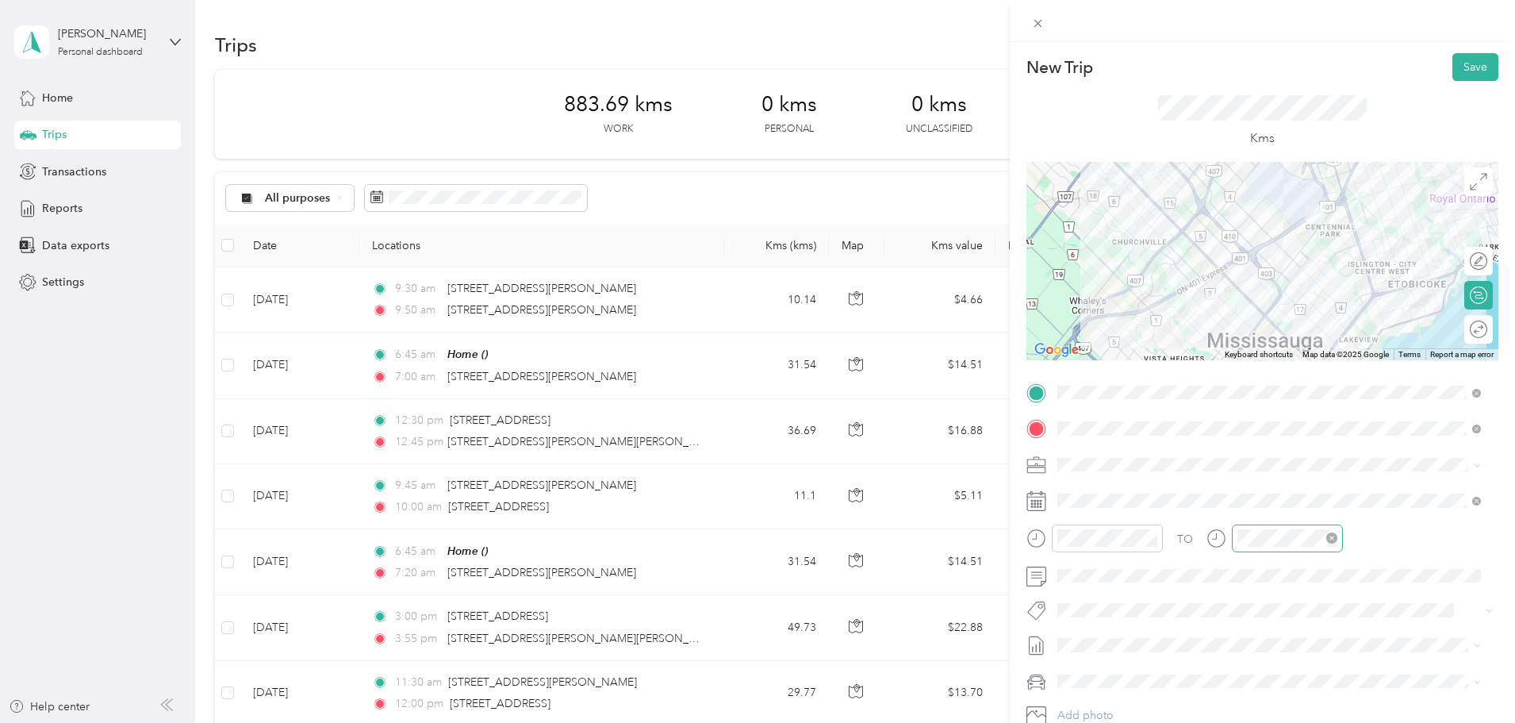
click at [1283, 546] on div at bounding box center [1287, 538] width 111 height 28
drag, startPoint x: 1281, startPoint y: 547, endPoint x: 1210, endPoint y: 540, distance: 71.7
click at [1210, 540] on div at bounding box center [1275, 538] width 136 height 28
click at [1124, 707] on li "Wt Walmart Signage" at bounding box center [1269, 696] width 435 height 31
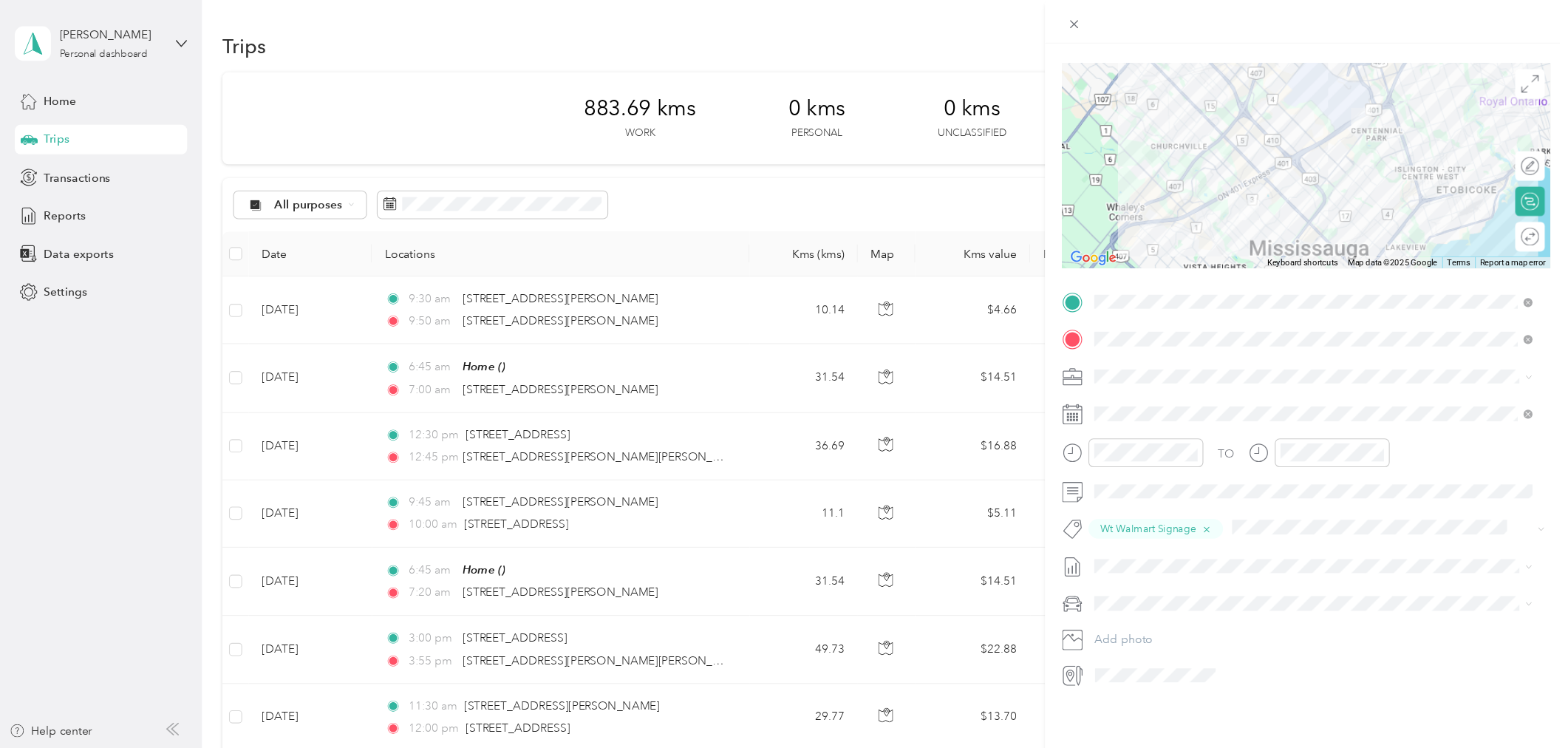
scroll to position [0, 0]
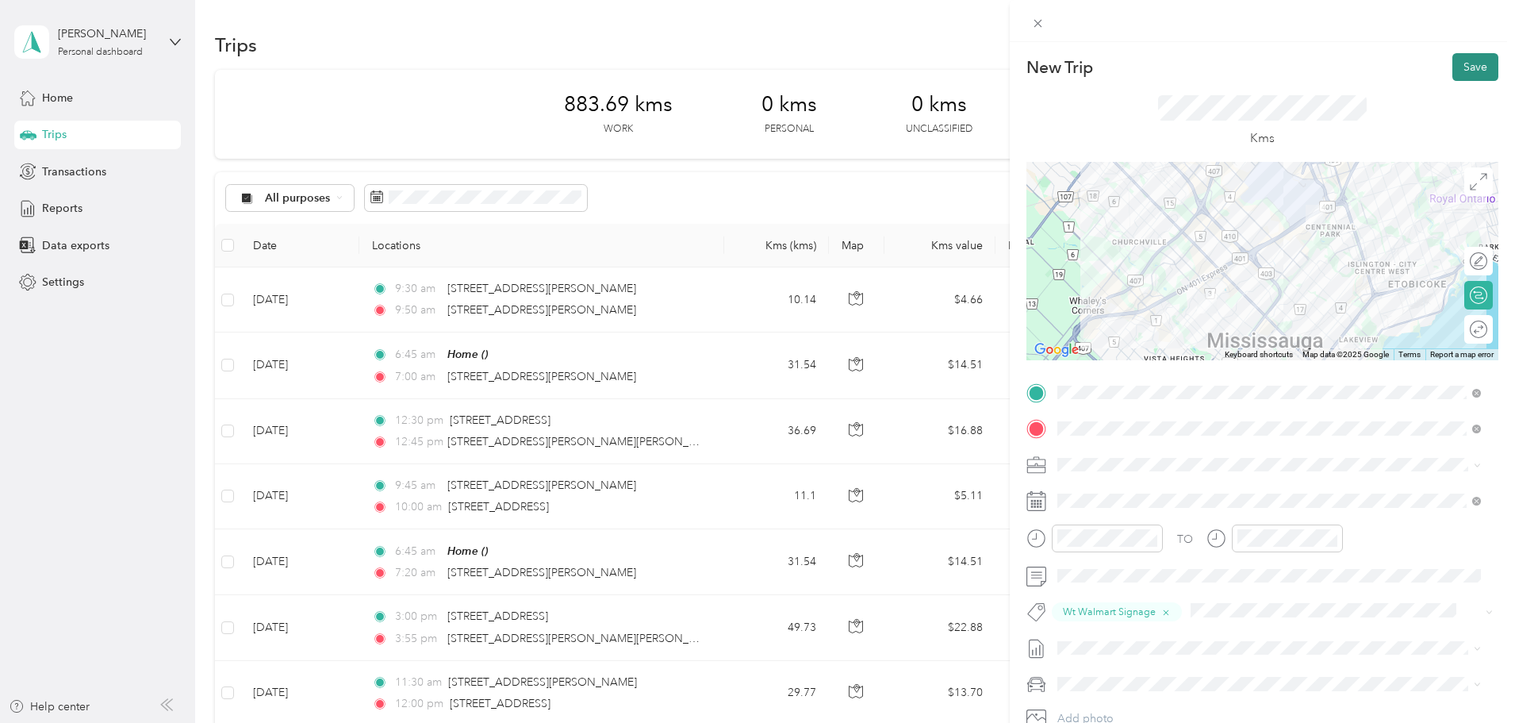
click at [1472, 72] on button "Save" at bounding box center [1476, 67] width 46 height 28
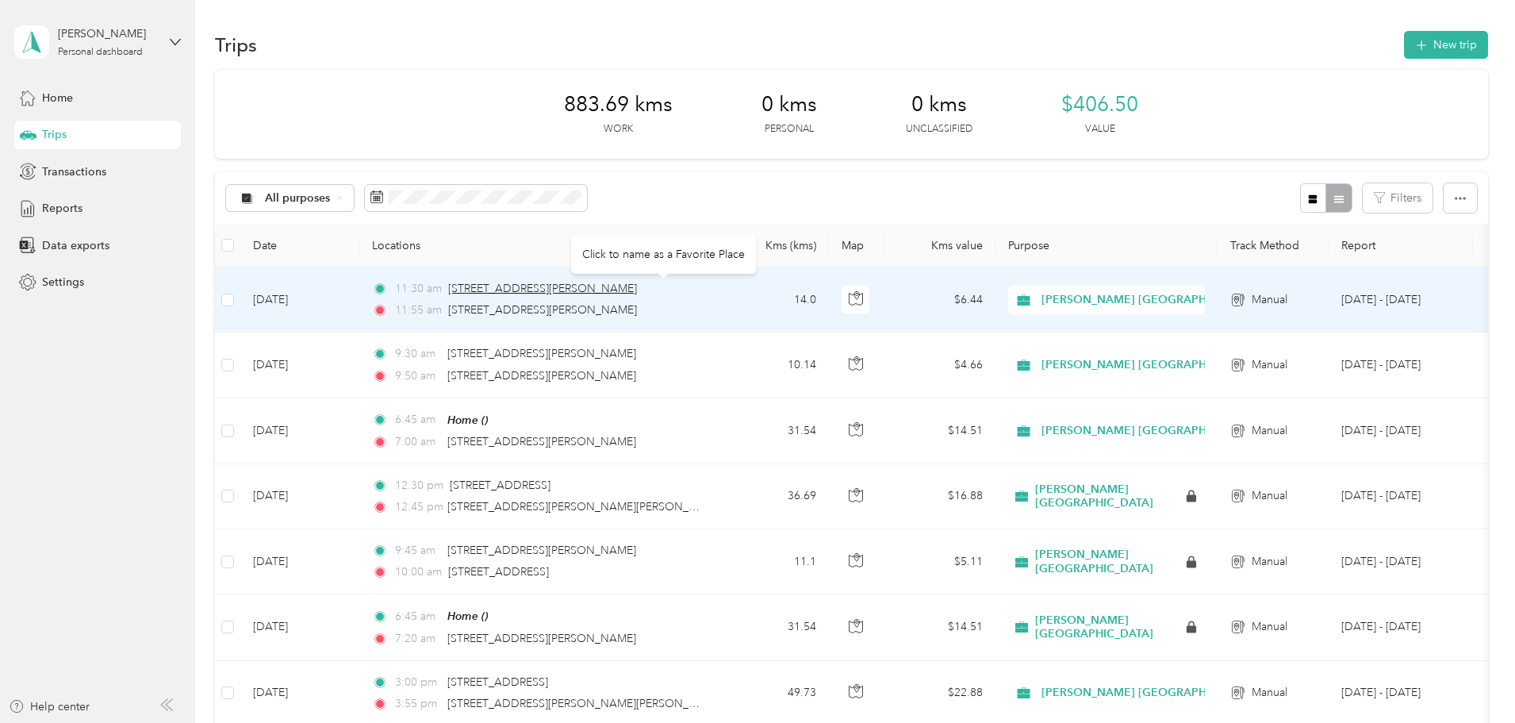
click at [637, 291] on span "800 Matheson Boulevard West, Mississauga" at bounding box center [542, 288] width 189 height 13
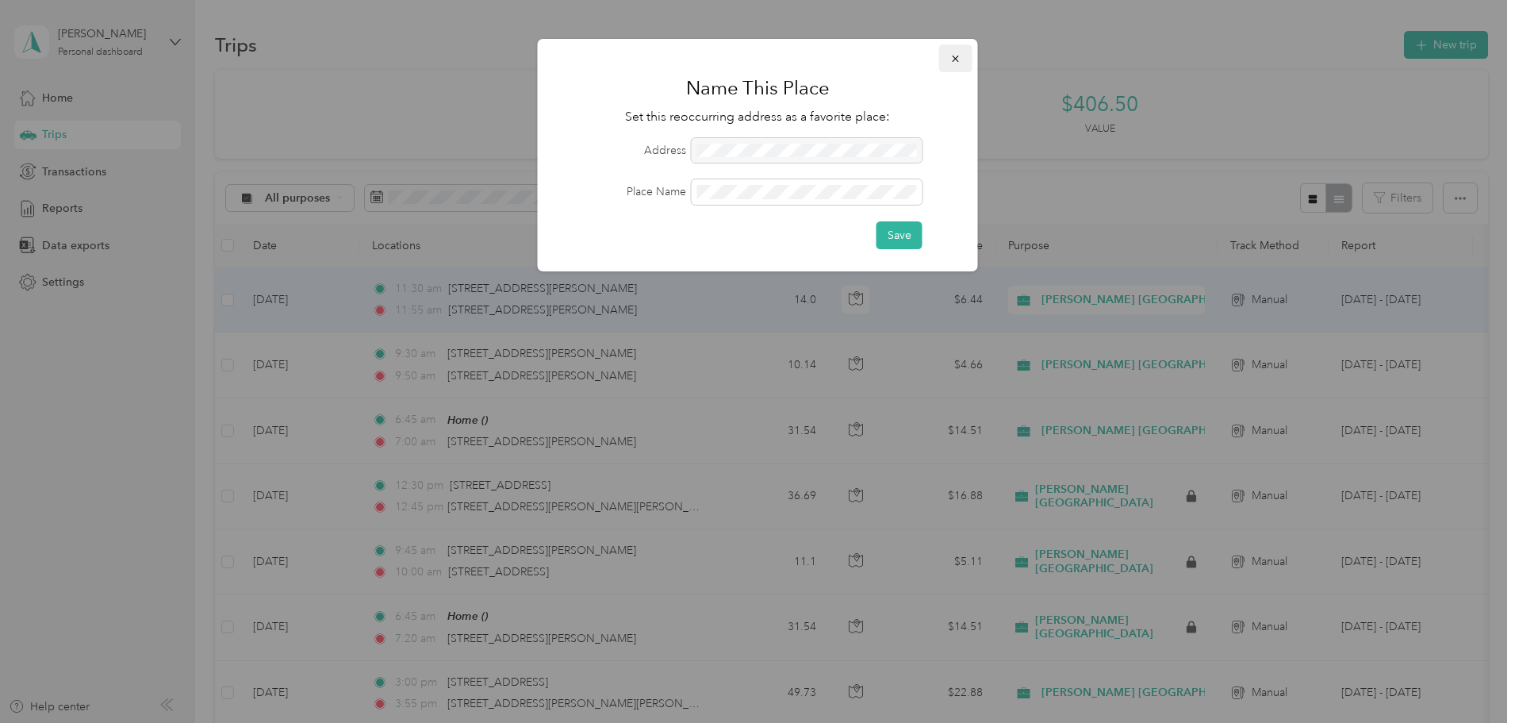
click at [958, 63] on icon "button" at bounding box center [956, 58] width 11 height 11
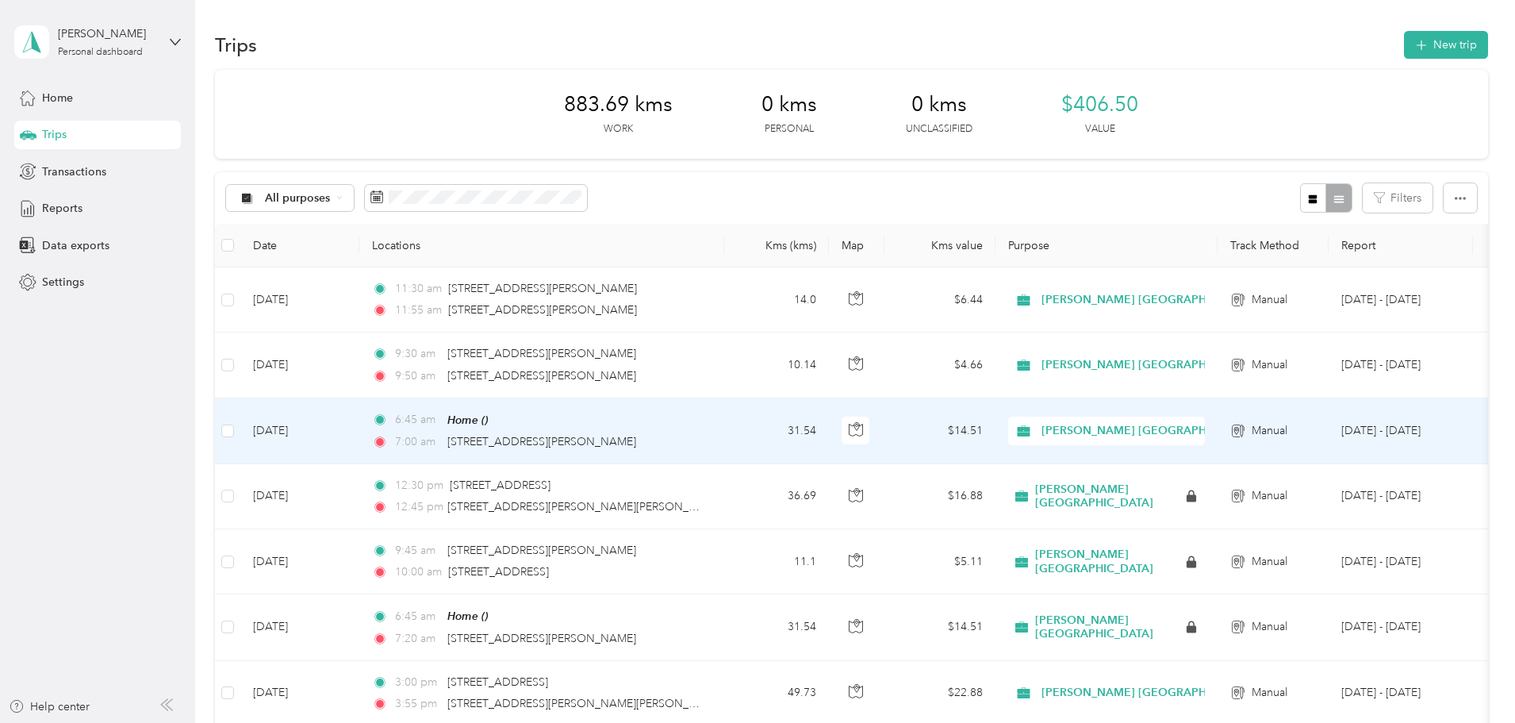
click at [643, 414] on div "6:45 am Home ()" at bounding box center [538, 420] width 333 height 18
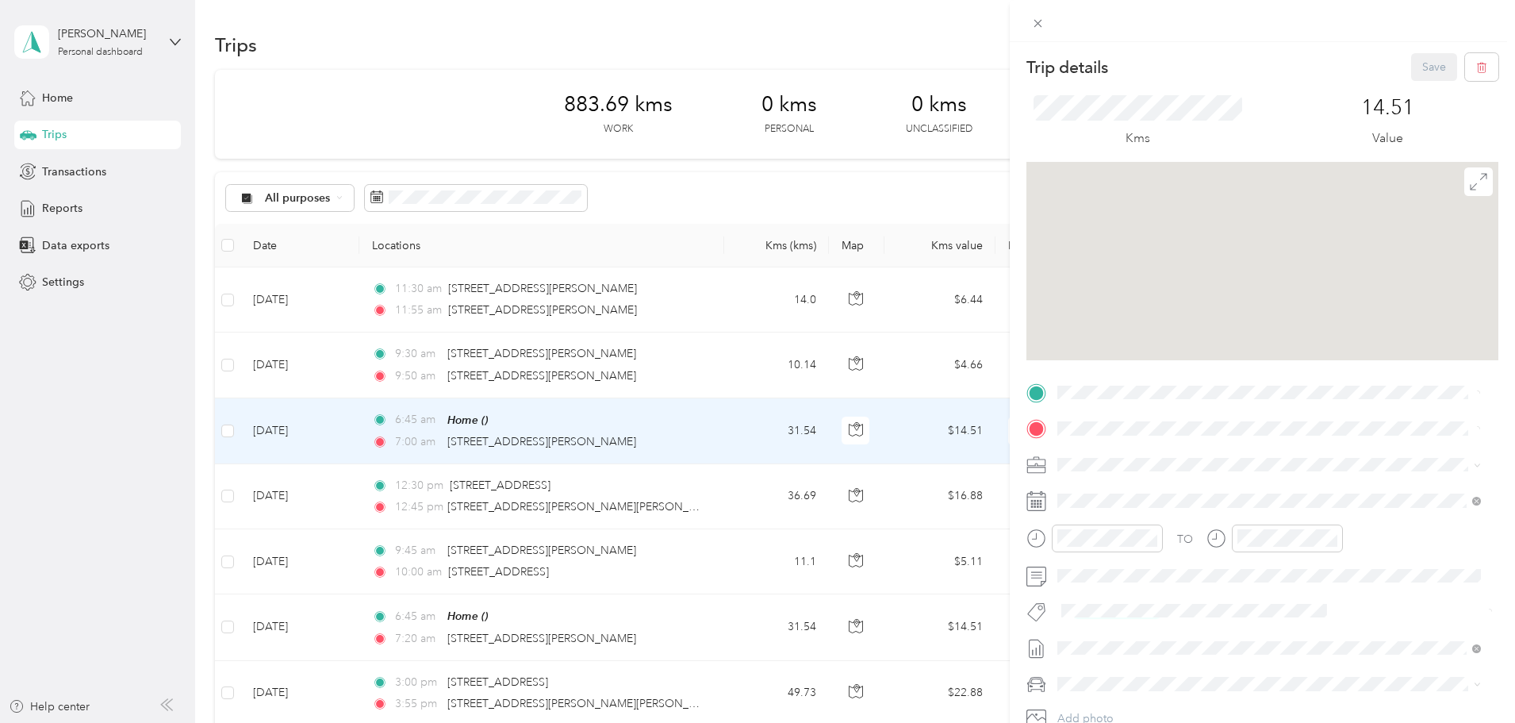
click at [589, 416] on div "Trip details Save This trip cannot be edited because it is either under review,…" at bounding box center [757, 361] width 1515 height 723
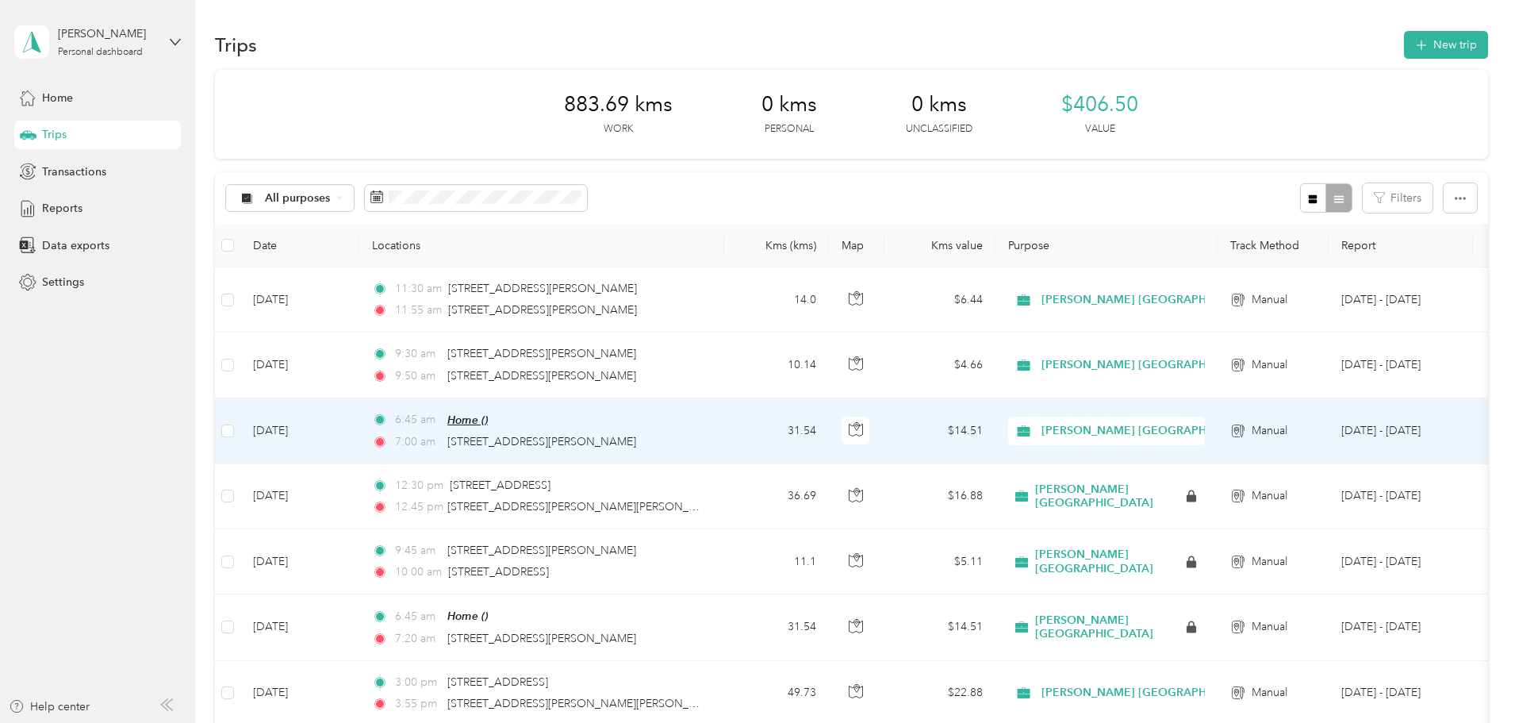
click at [488, 415] on span "Home ()" at bounding box center [468, 419] width 40 height 13
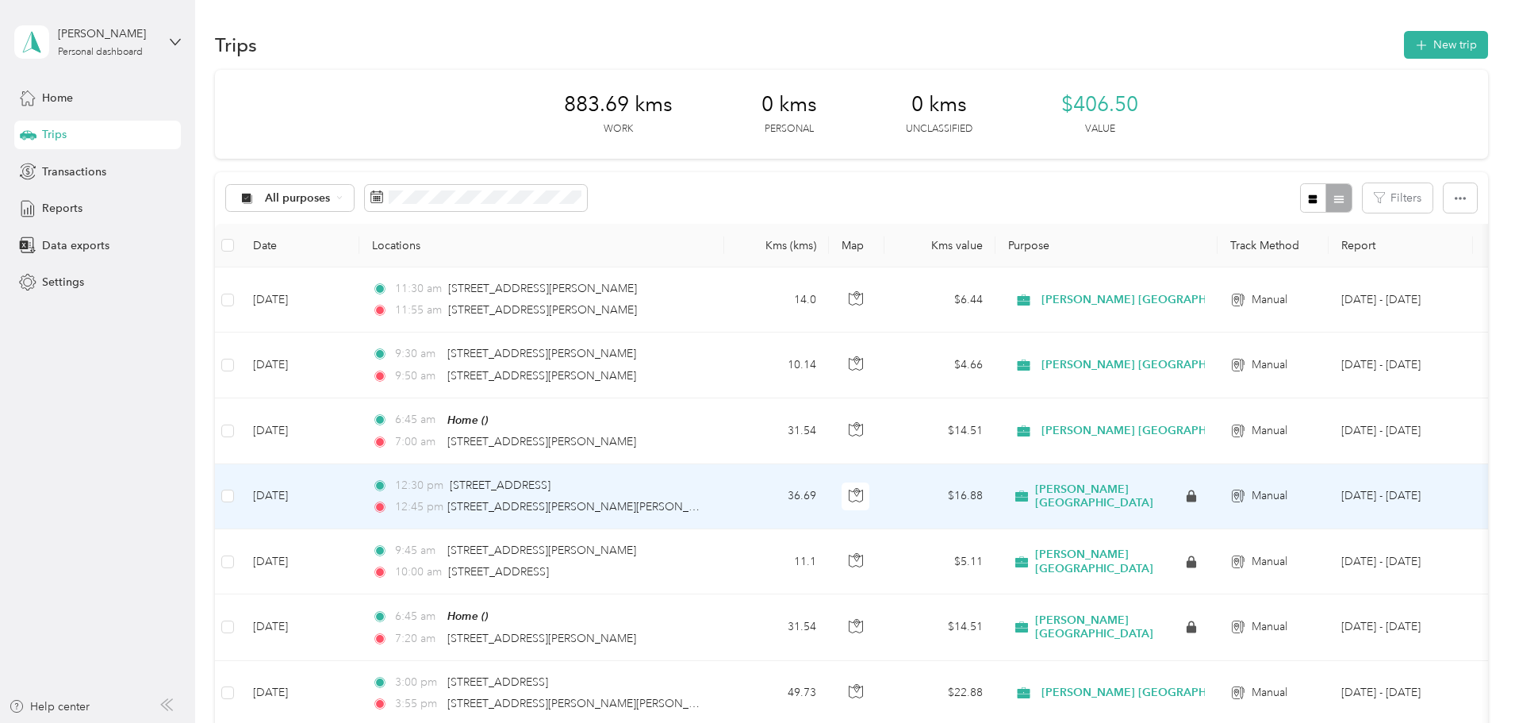
click at [829, 467] on td "36.69" at bounding box center [776, 496] width 105 height 65
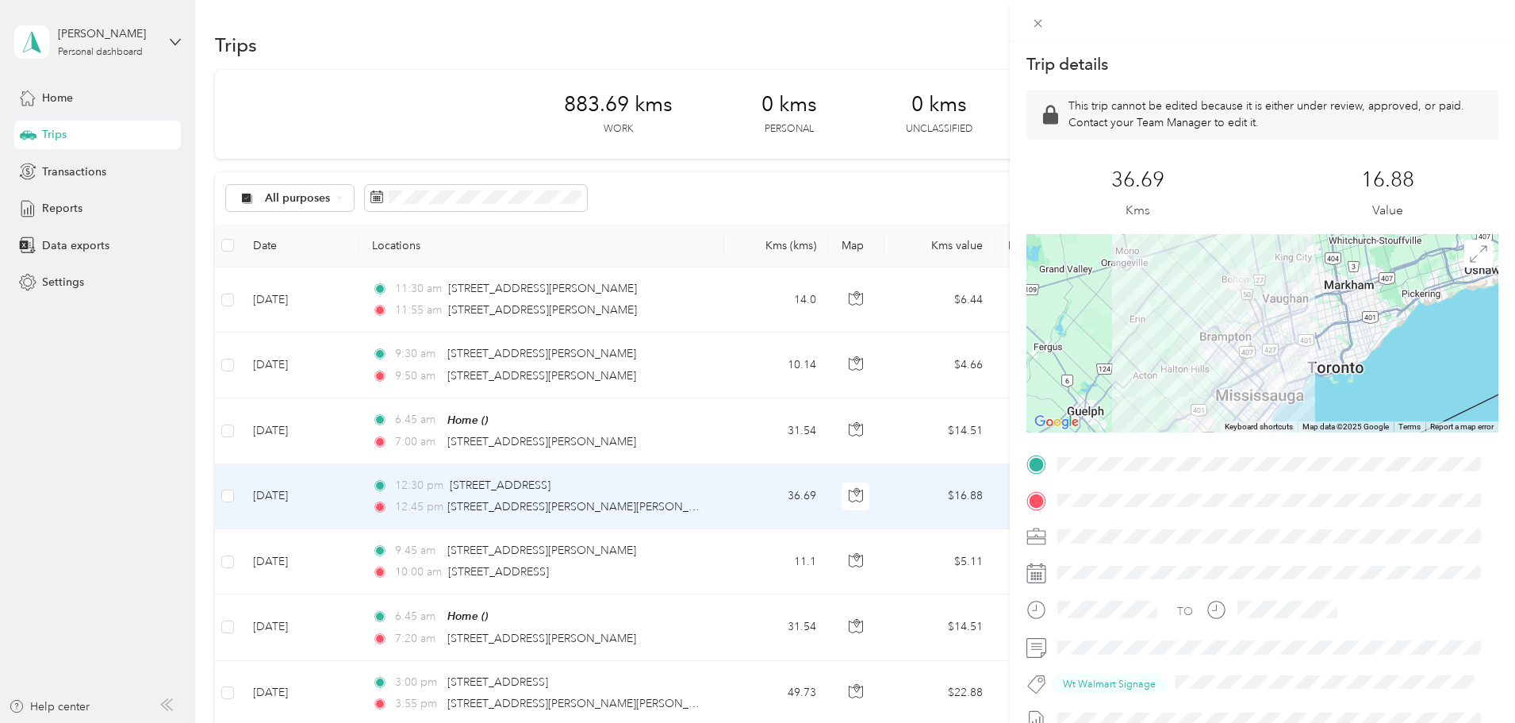
click at [713, 378] on div "Trip details This trip cannot be edited because it is either under review, appr…" at bounding box center [757, 361] width 1515 height 723
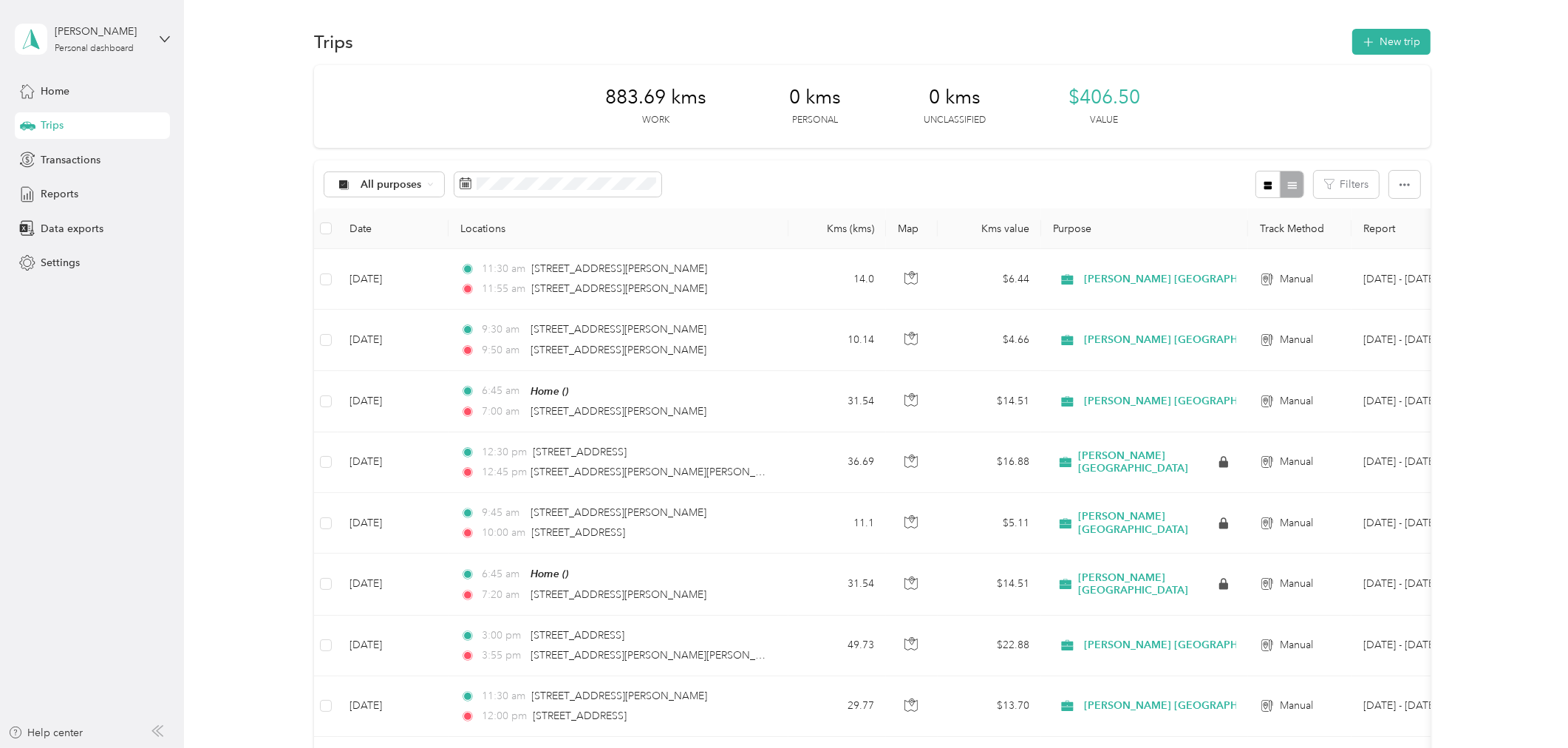
drag, startPoint x: 1413, startPoint y: 2, endPoint x: 1183, endPoint y: 114, distance: 255.8
click at [1183, 114] on div "883.69 kms Work 0 kms Personal 0 kms Unclassified $406.50 Value" at bounding box center [872, 106] width 1116 height 83
click at [1400, 48] on button "New trip" at bounding box center [1391, 42] width 78 height 26
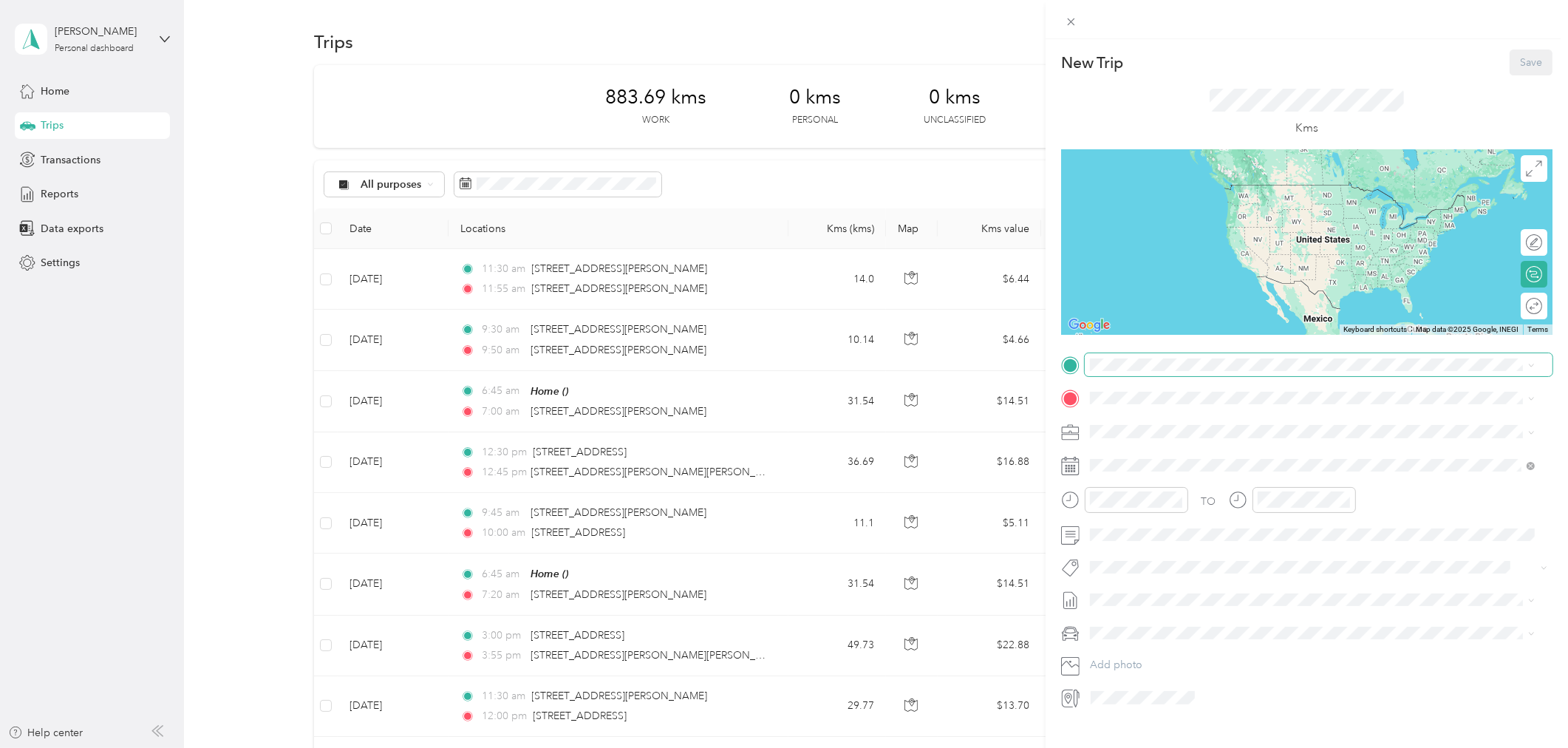
click at [1199, 371] on span at bounding box center [1318, 364] width 467 height 23
click at [1193, 424] on span "2700 Matheson Boulevard East Mississauga, Ontario L4W 4V9, Canada" at bounding box center [1205, 418] width 176 height 13
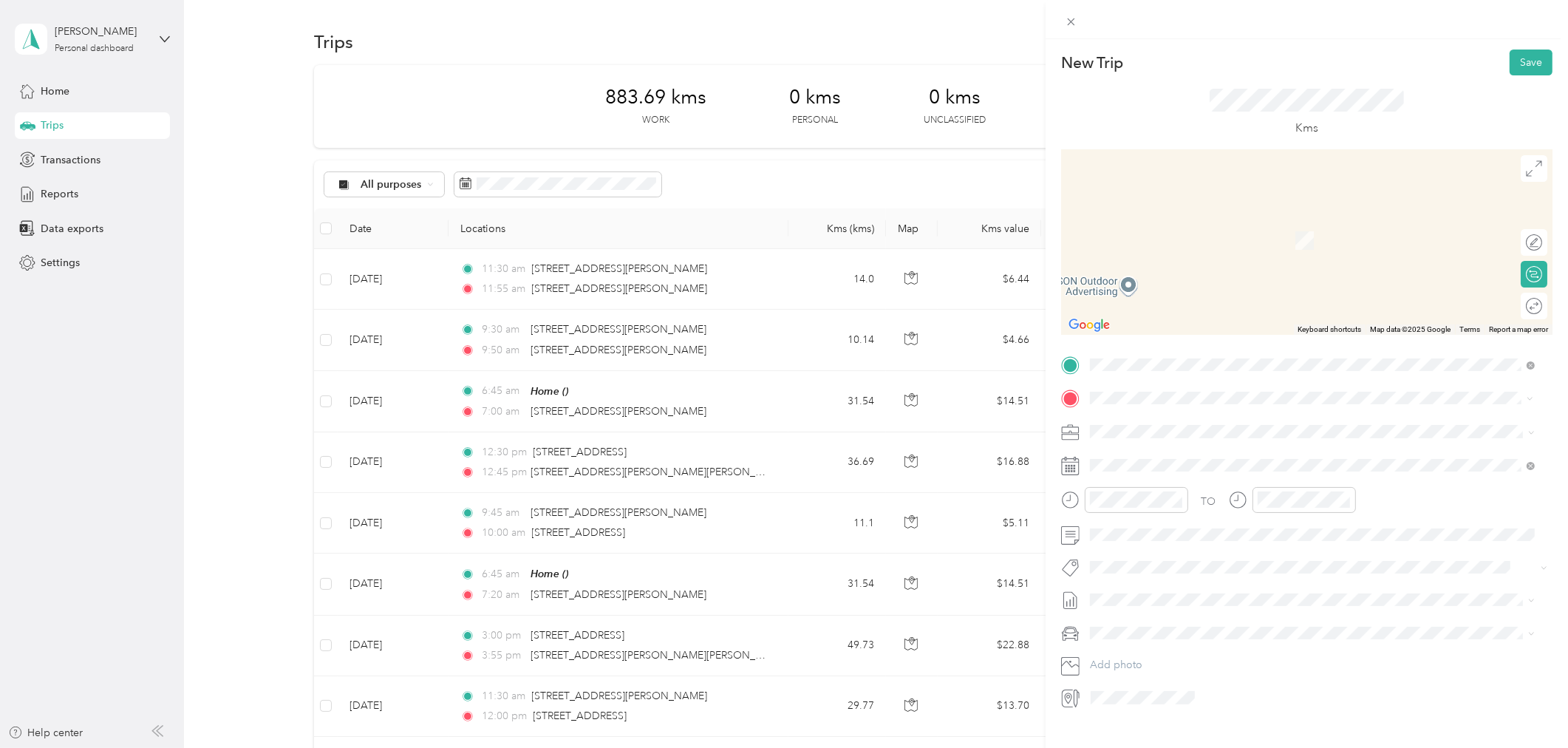
click at [1138, 464] on li "Home" at bounding box center [1313, 457] width 456 height 31
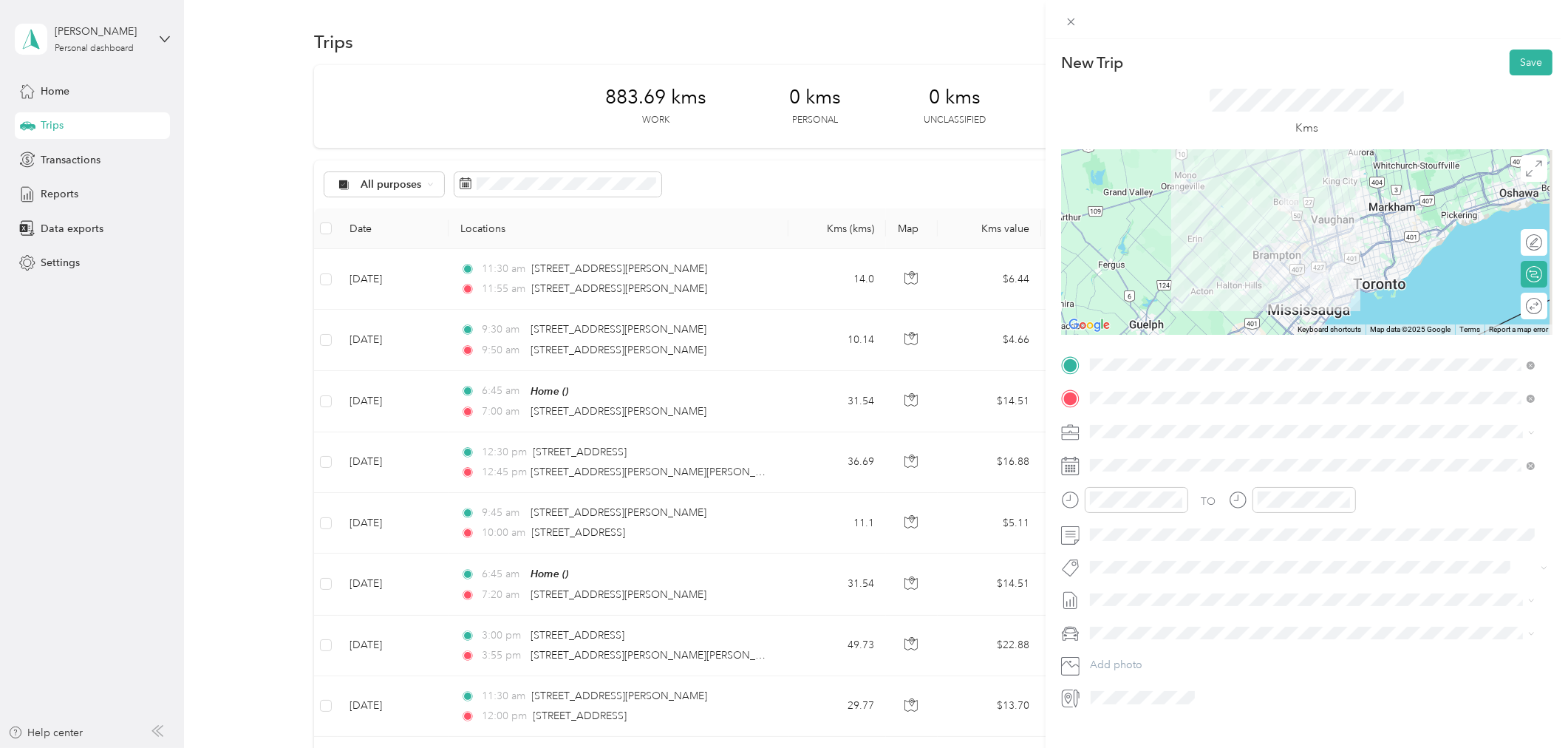
click at [1075, 470] on icon at bounding box center [1070, 466] width 19 height 19
click at [1160, 673] on div "19" at bounding box center [1158, 670] width 20 height 19
click at [1075, 499] on div at bounding box center [1124, 500] width 127 height 26
click at [1210, 497] on div "TO" at bounding box center [1306, 505] width 492 height 36
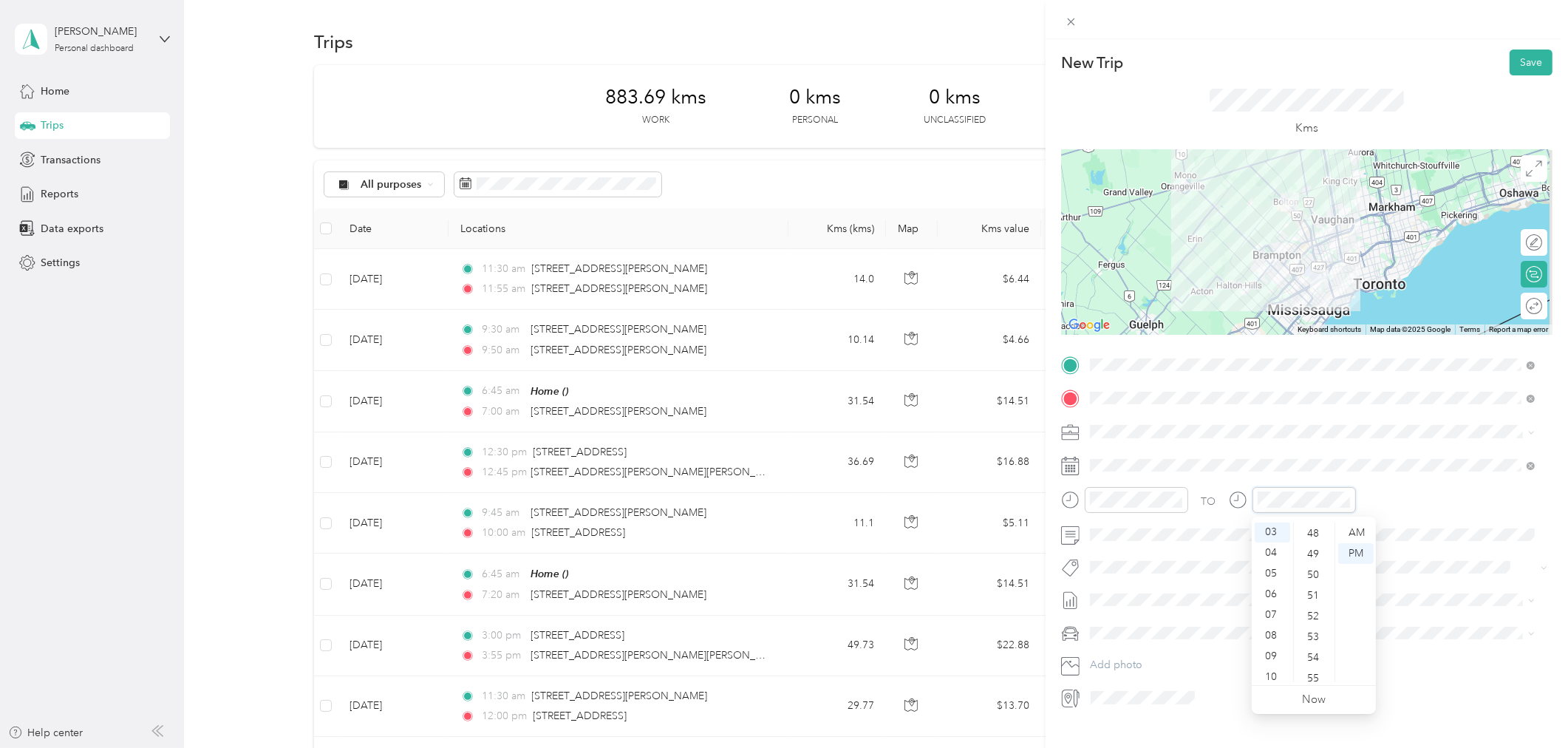
scroll to position [930, 0]
click at [1150, 655] on button "Wt Walmart Signage" at bounding box center [1148, 652] width 107 height 19
click at [1411, 61] on button "Save" at bounding box center [1531, 62] width 43 height 26
